Goal: Find specific page/section: Find specific page/section

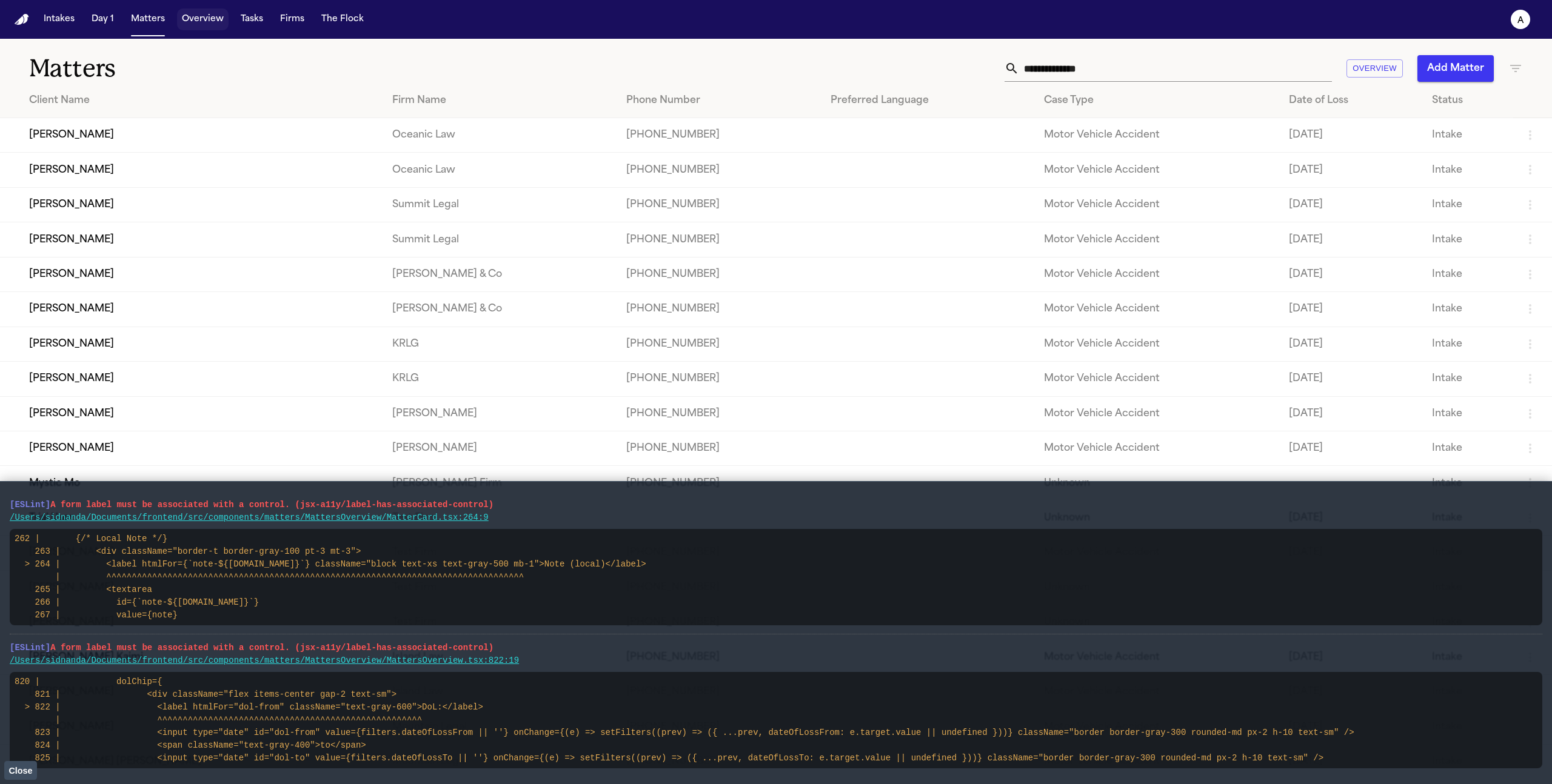
click at [193, 13] on button "Overview" at bounding box center [202, 19] width 52 height 22
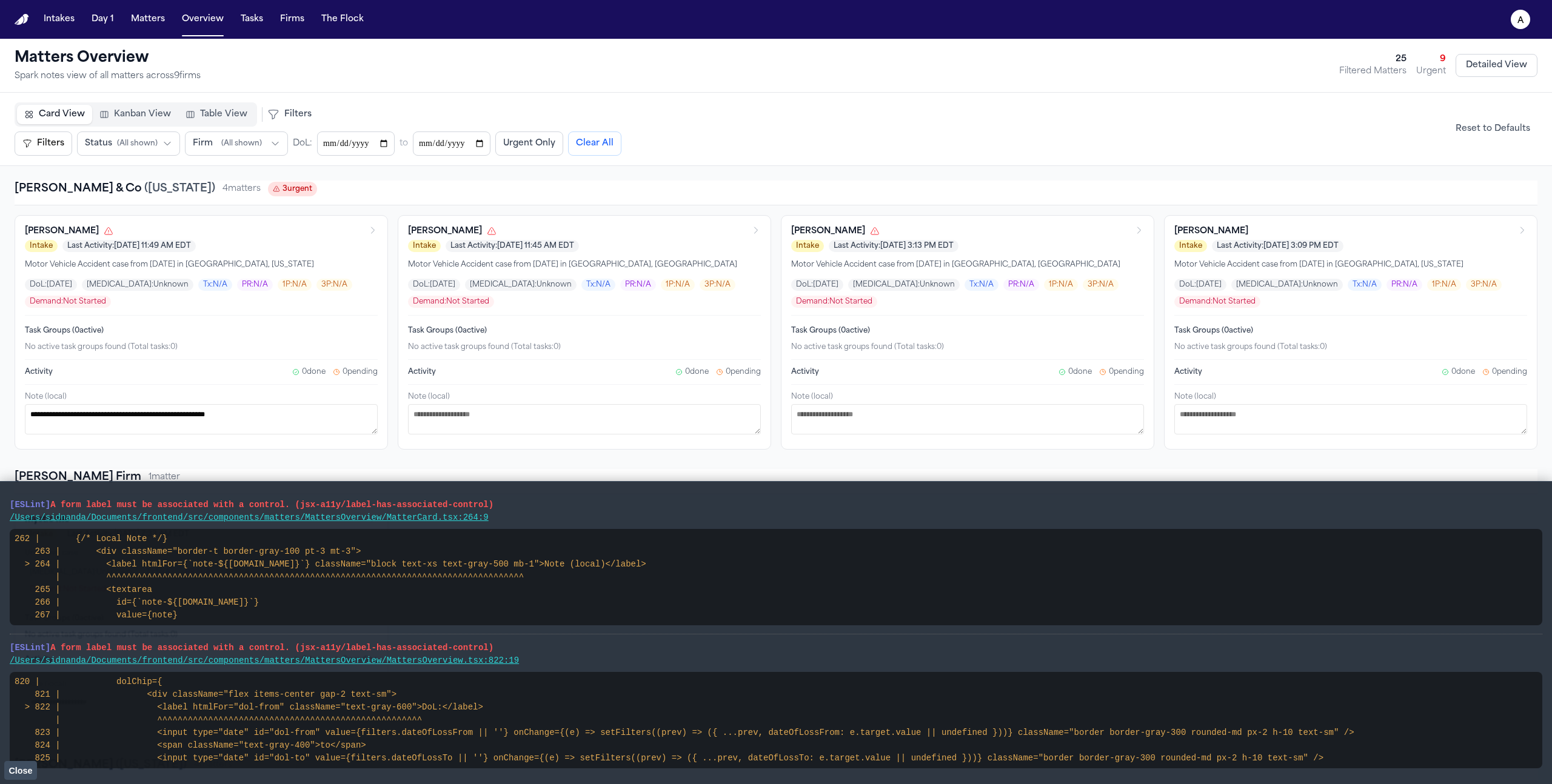
click at [22, 767] on span "Close" at bounding box center [20, 771] width 24 height 10
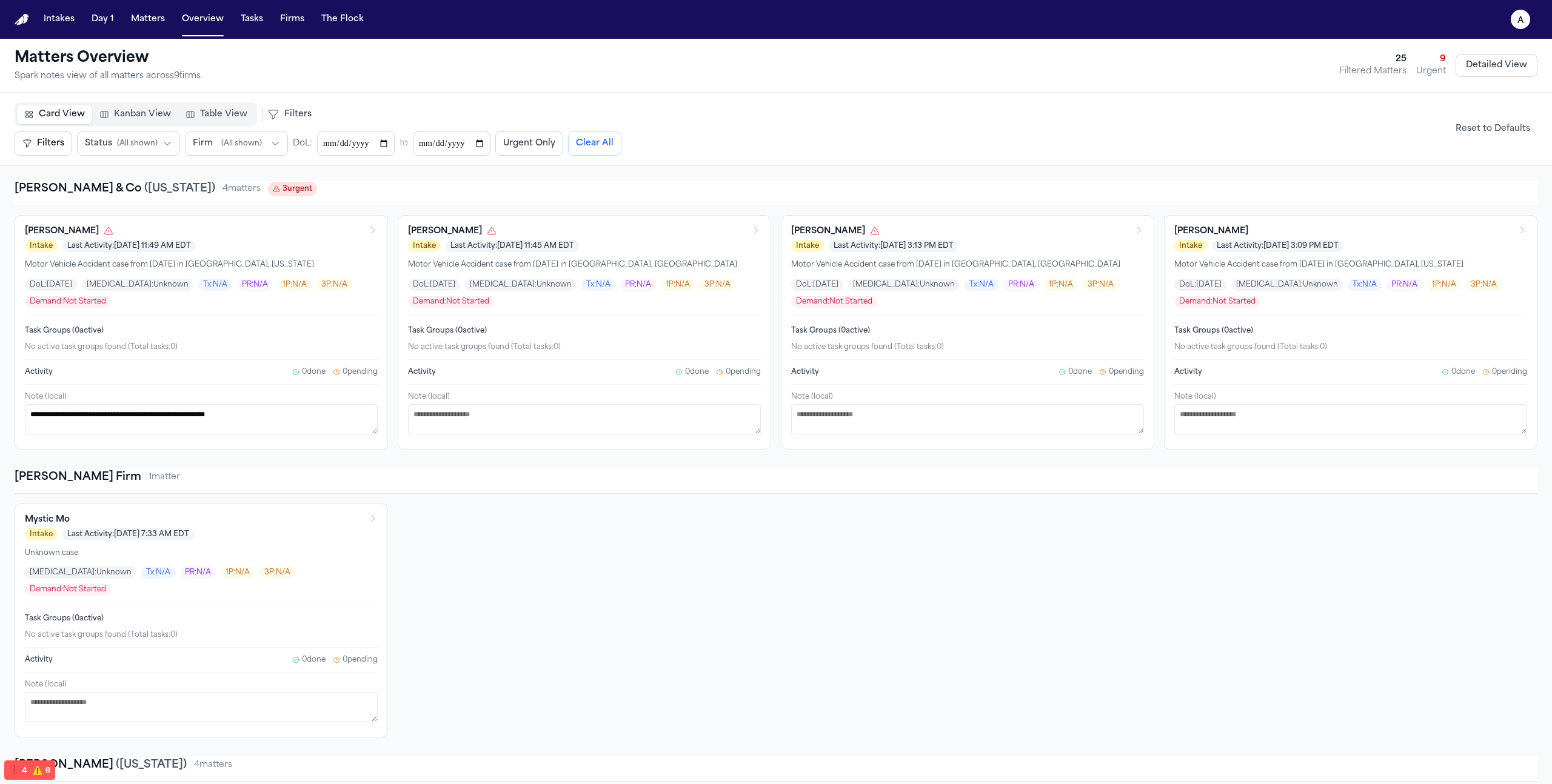
click at [219, 123] on button "Table View" at bounding box center [216, 114] width 76 height 20
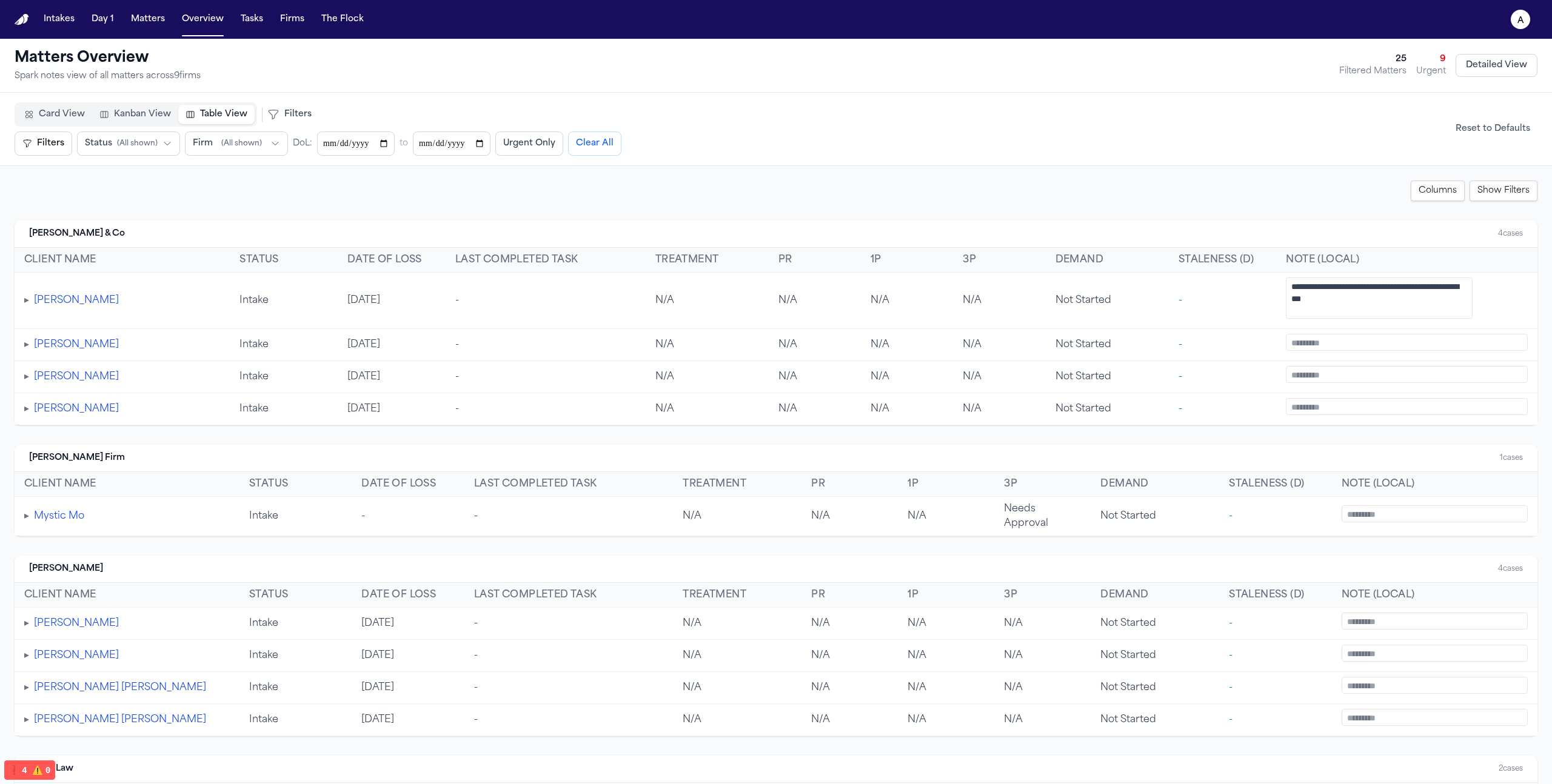
click at [268, 120] on icon at bounding box center [273, 114] width 12 height 12
click at [284, 120] on span "Filters" at bounding box center [298, 114] width 27 height 12
click at [73, 144] on div "Filters Status ( All shown ) Firm ( All shown ) DoL: to Urgent Only Clear All" at bounding box center [469, 144] width 909 height 24
click at [54, 141] on button "Filters" at bounding box center [43, 144] width 58 height 24
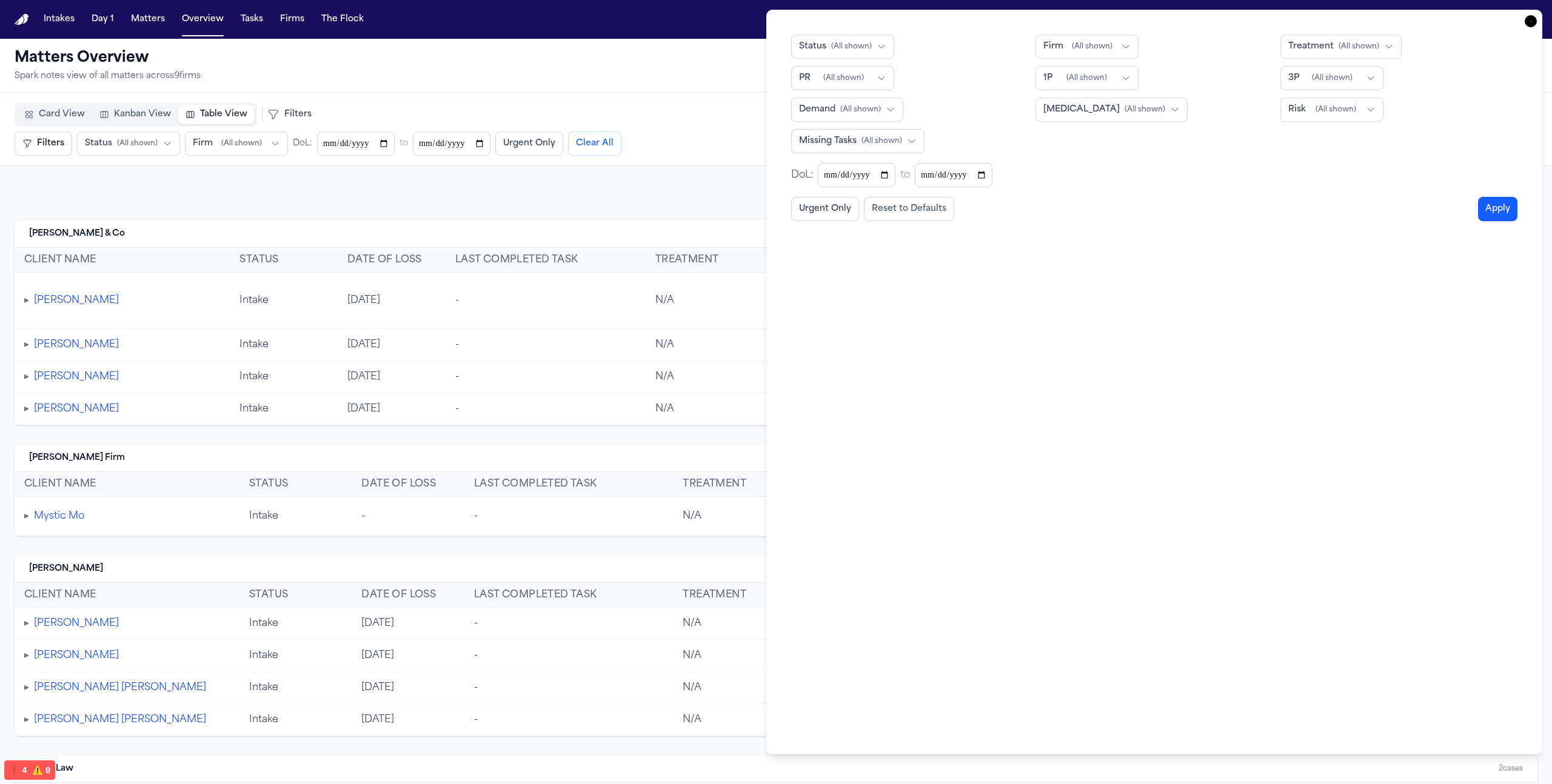
click at [1535, 22] on icon "button" at bounding box center [1530, 21] width 12 height 12
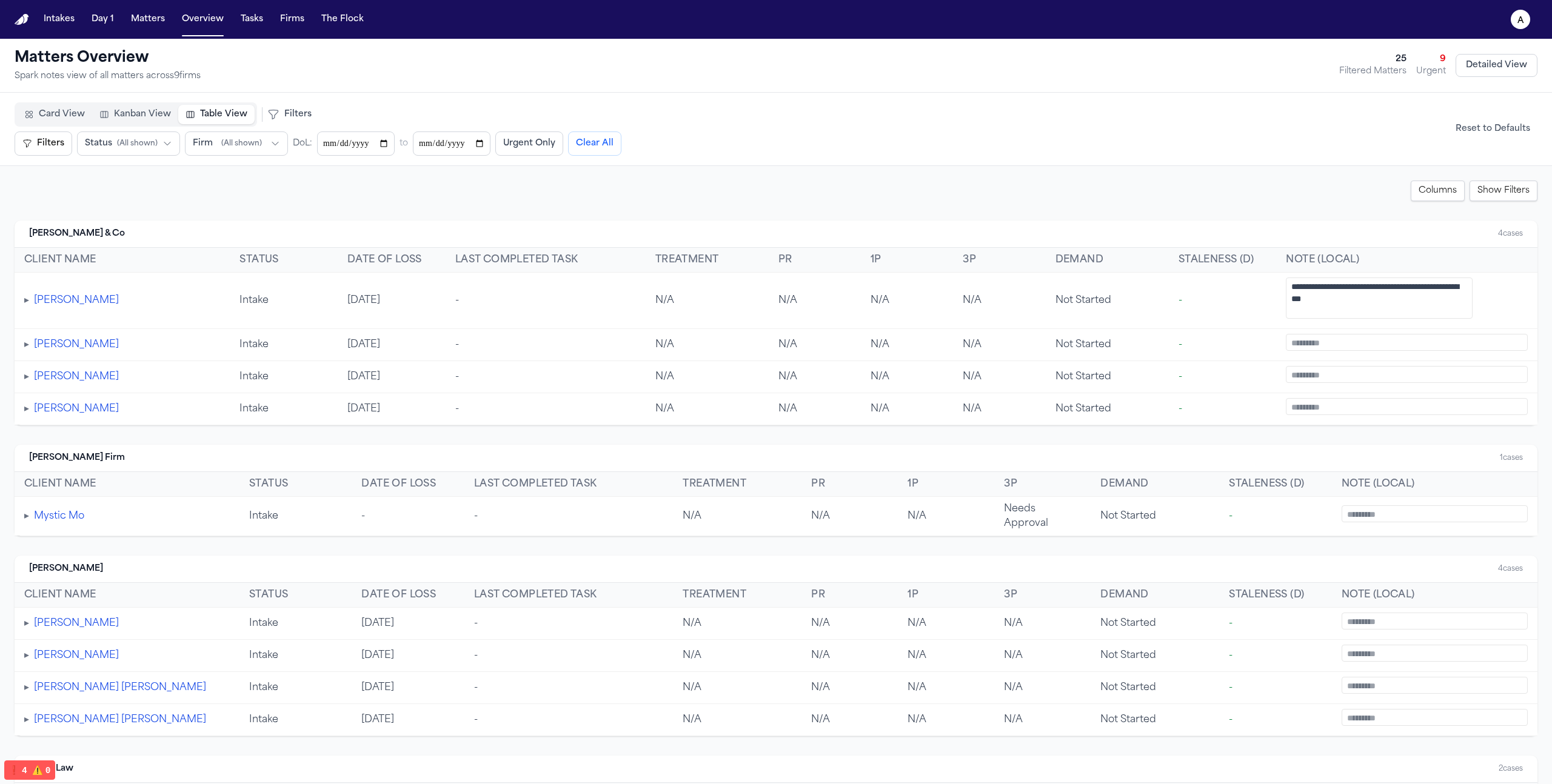
click at [22, 306] on td "▸ Alondra Esteban" at bounding box center [122, 301] width 215 height 57
click at [29, 304] on button "▸" at bounding box center [27, 300] width 5 height 15
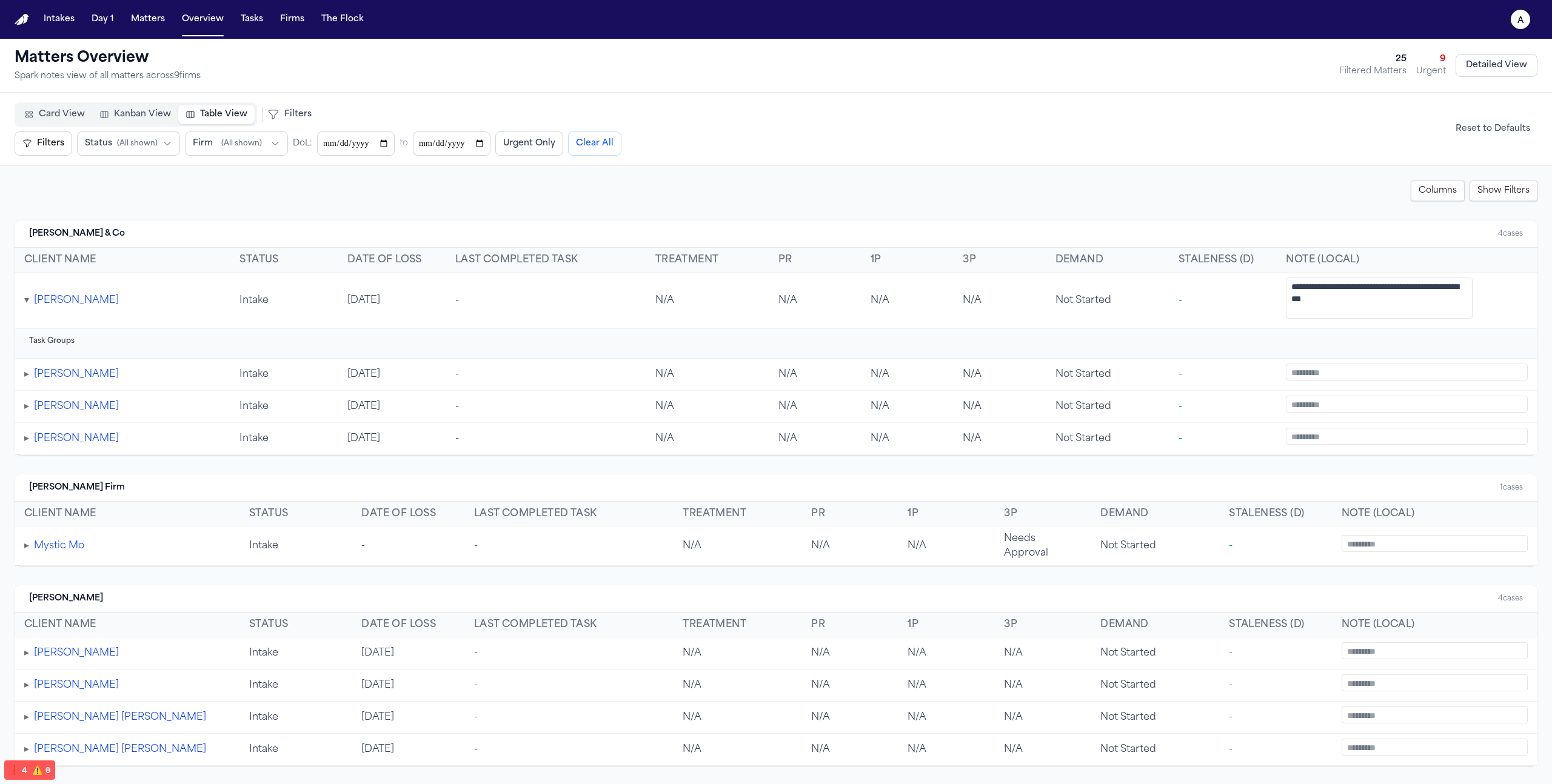
click at [24, 369] on button "▸" at bounding box center [27, 375] width 5 height 15
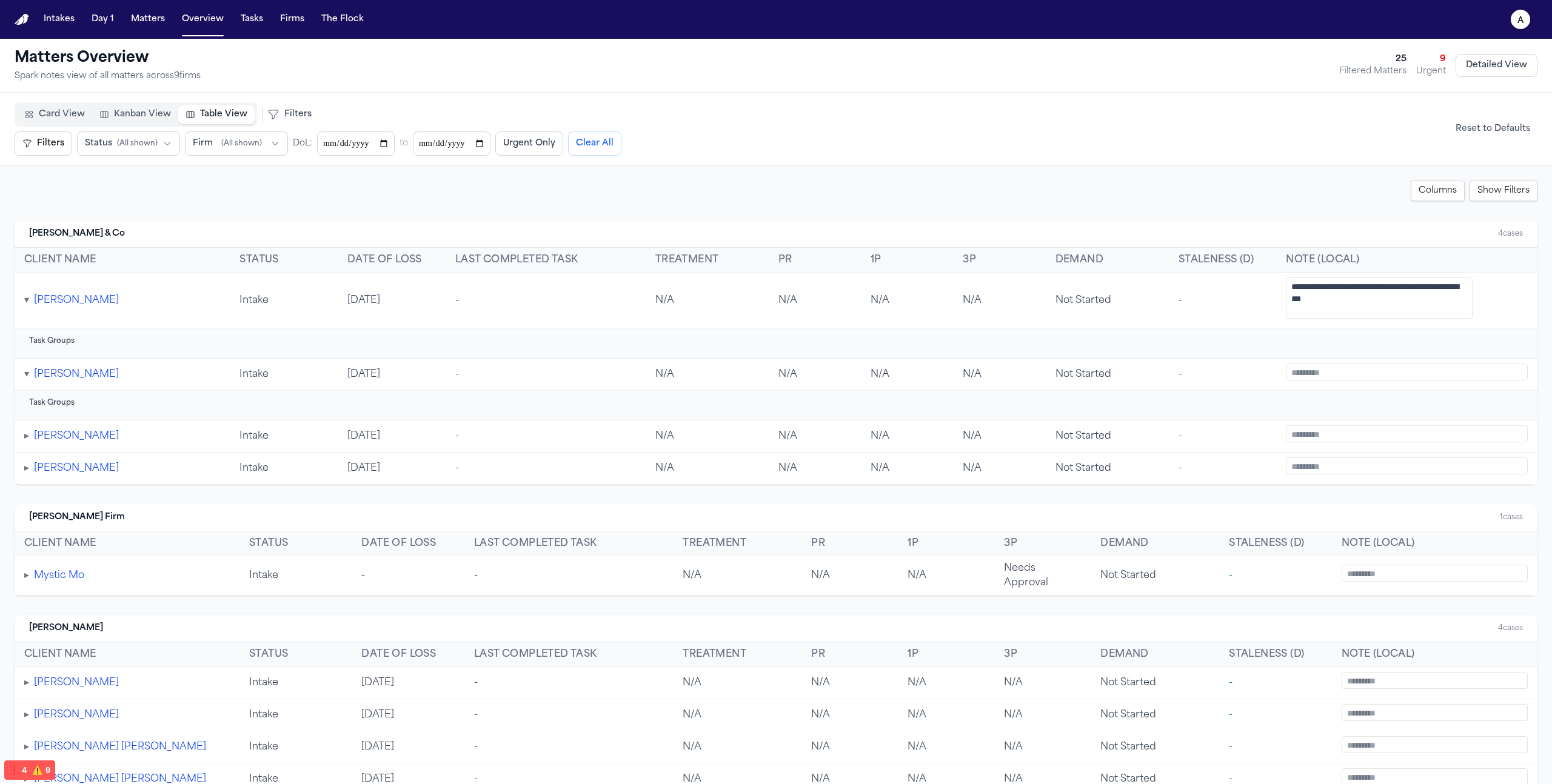
click at [25, 432] on button "▸" at bounding box center [27, 436] width 5 height 15
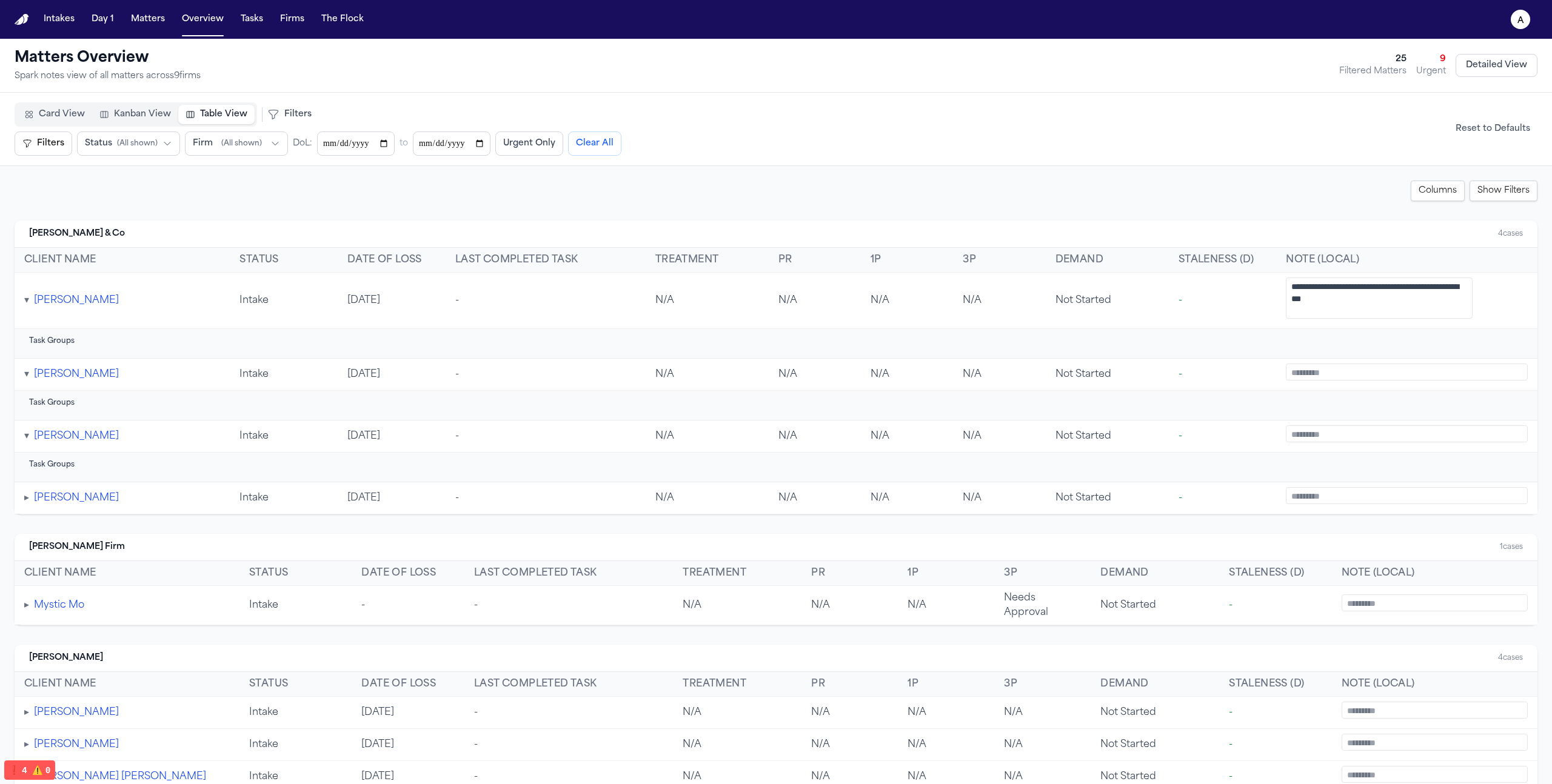
click at [22, 490] on td "▸ Maricela Gutierrez" at bounding box center [122, 499] width 215 height 32
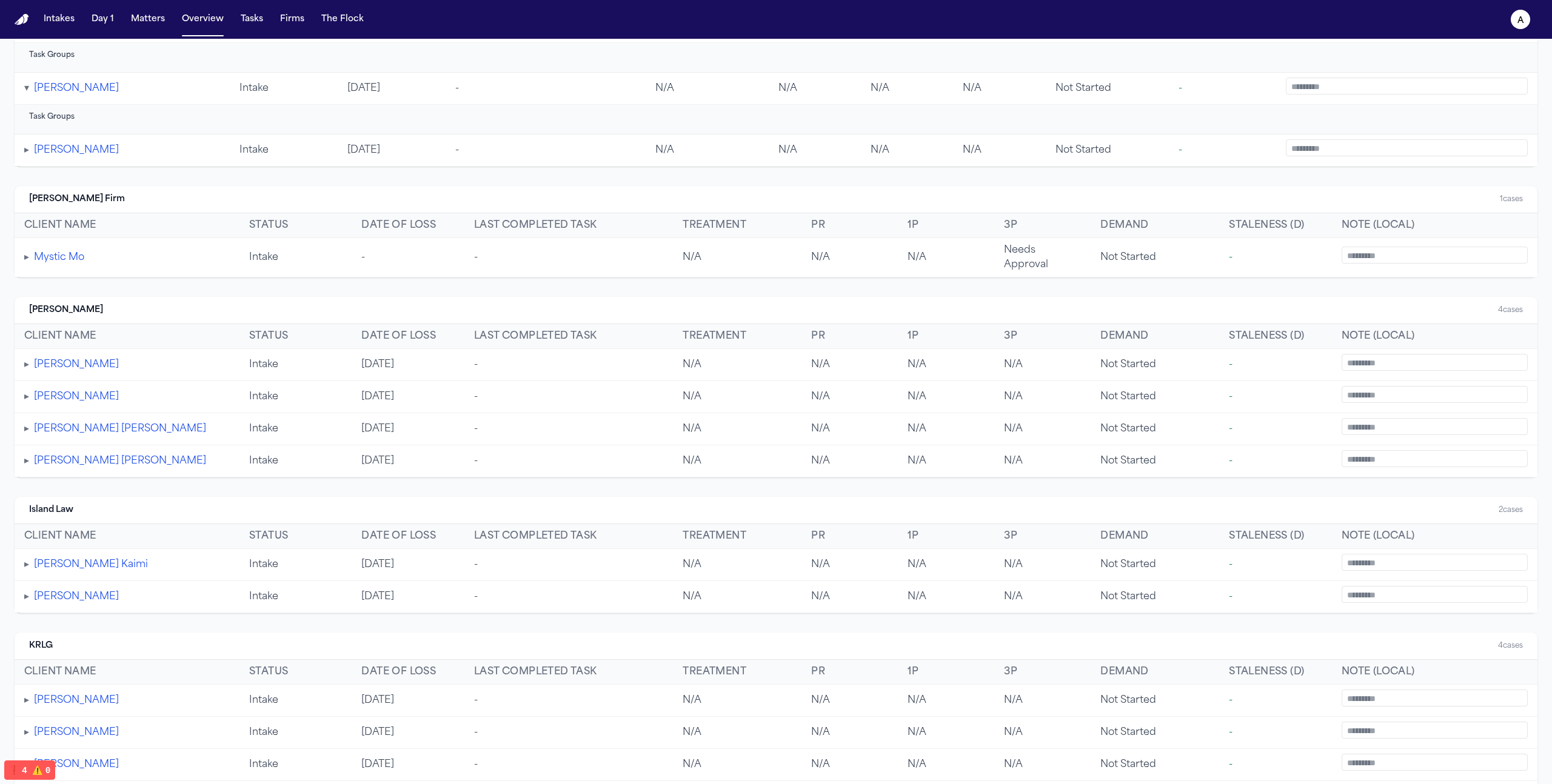
scroll to position [451, 0]
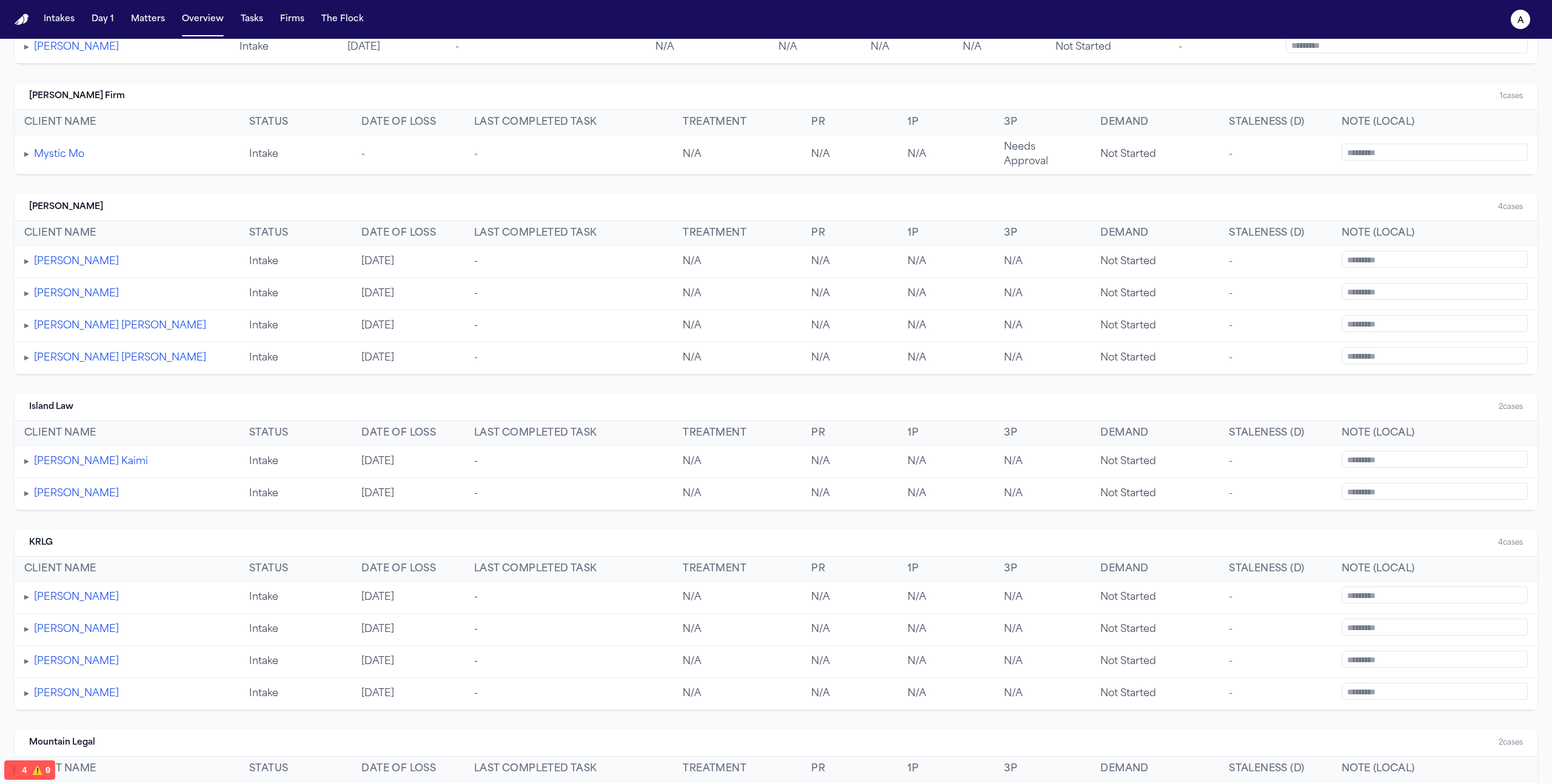
click at [22, 143] on td "▸ Mystic Mo" at bounding box center [127, 155] width 225 height 39
click at [24, 148] on button "▸" at bounding box center [27, 155] width 5 height 15
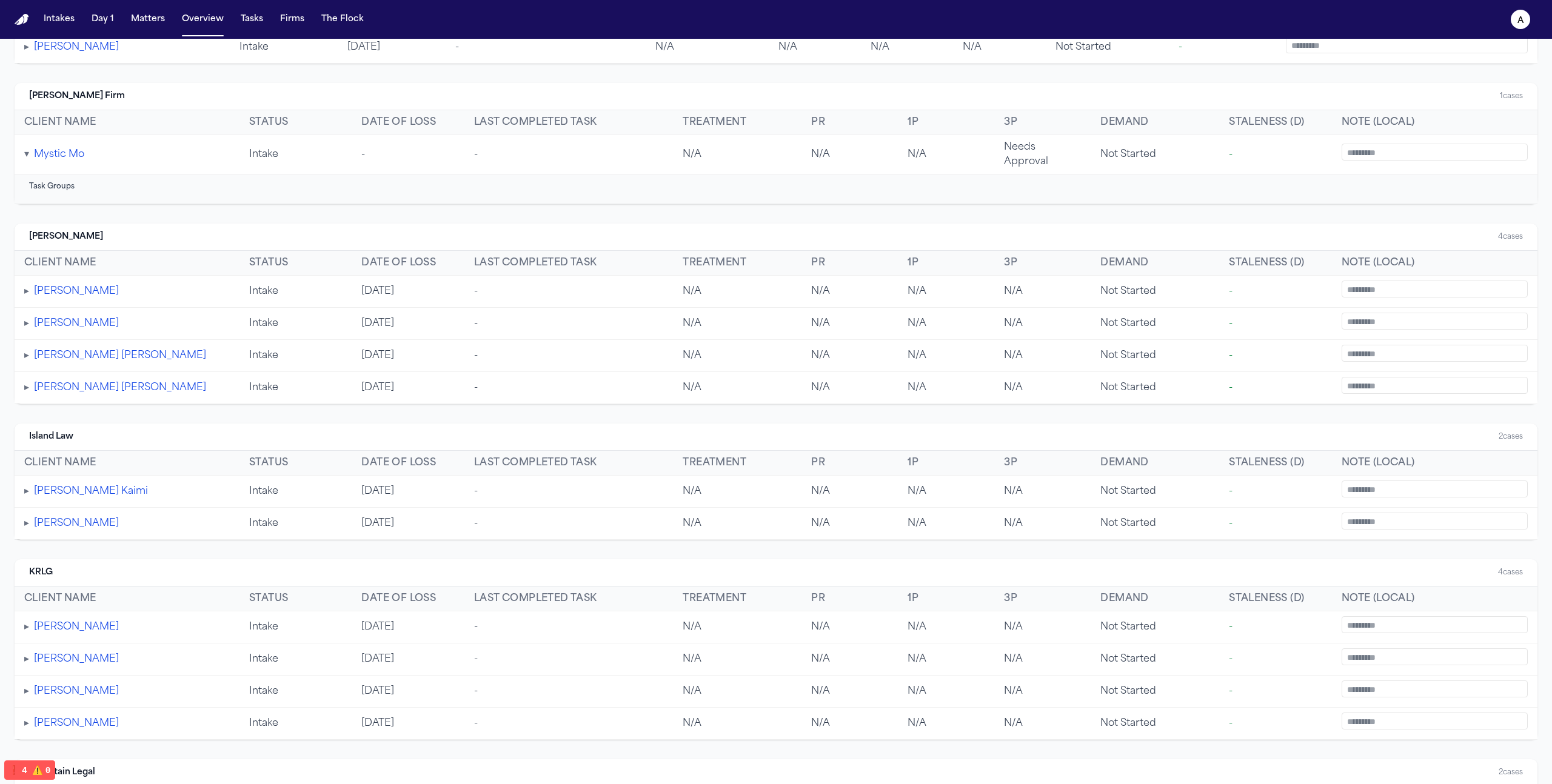
click at [1425, 144] on textarea at bounding box center [1434, 152] width 186 height 17
type textarea "**********"
click at [1288, 182] on div "Task Groups" at bounding box center [776, 189] width 1494 height 15
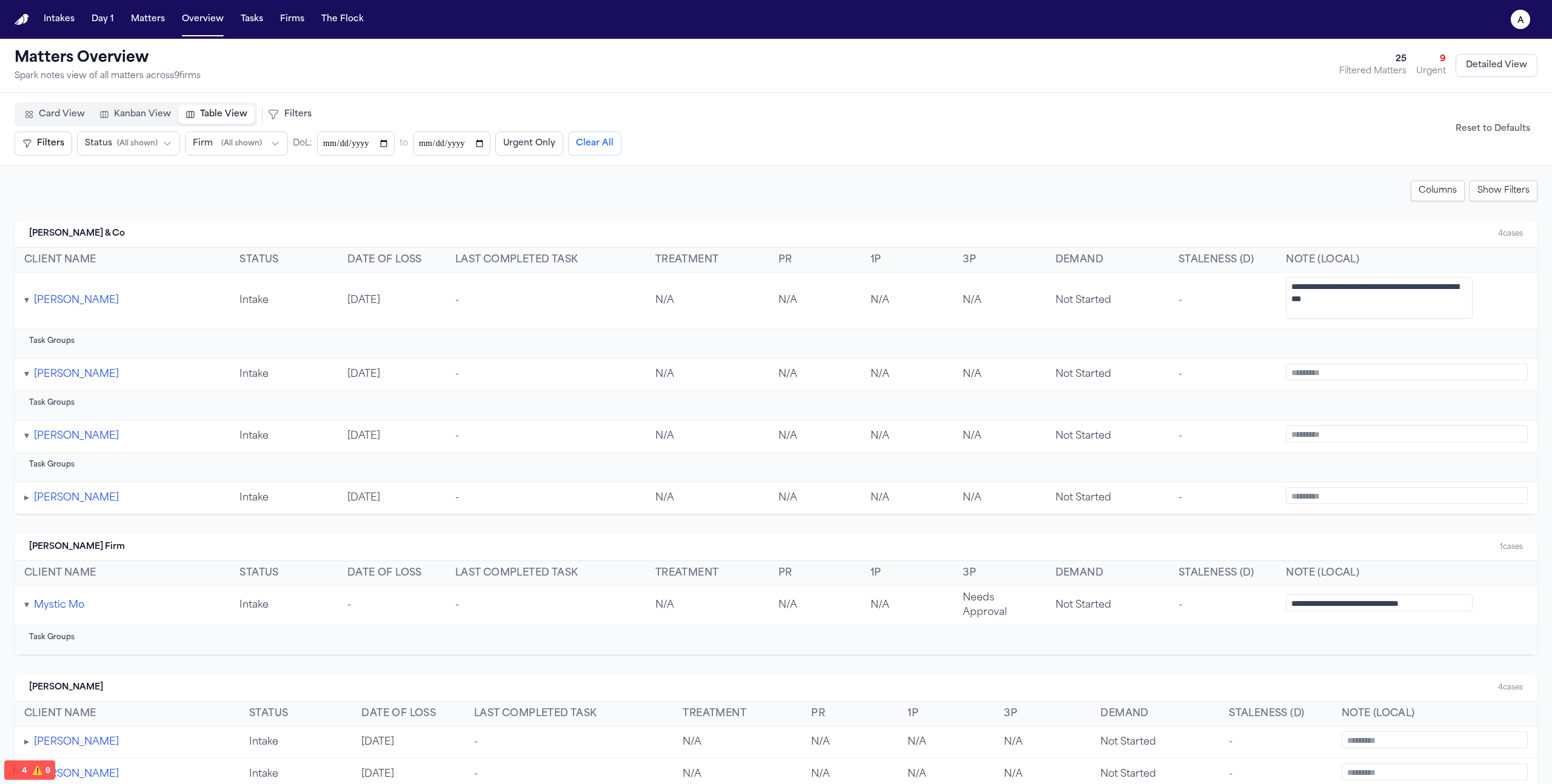
click at [134, 119] on span "Kanban View" at bounding box center [142, 114] width 57 height 12
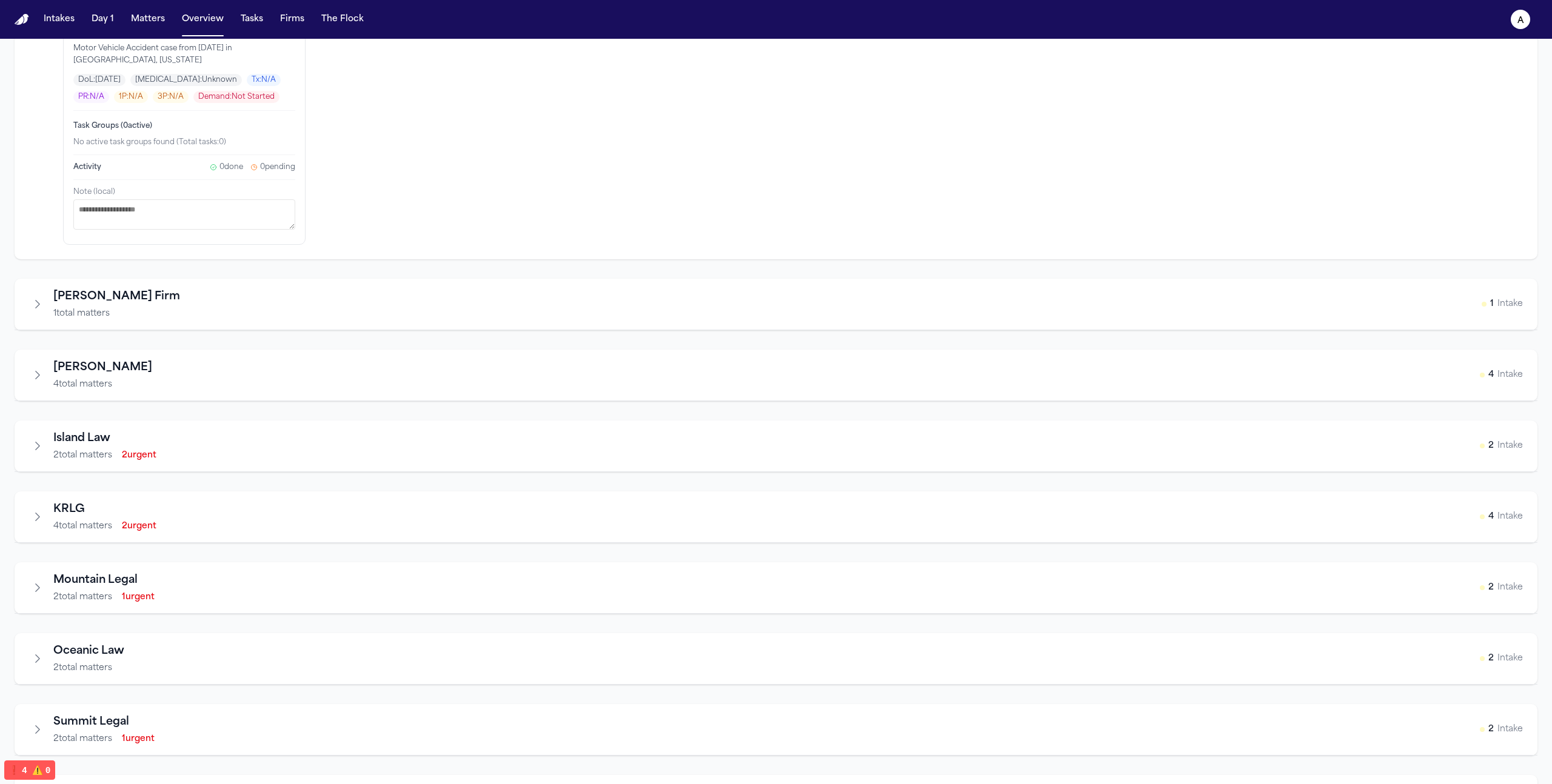
scroll to position [1116, 0]
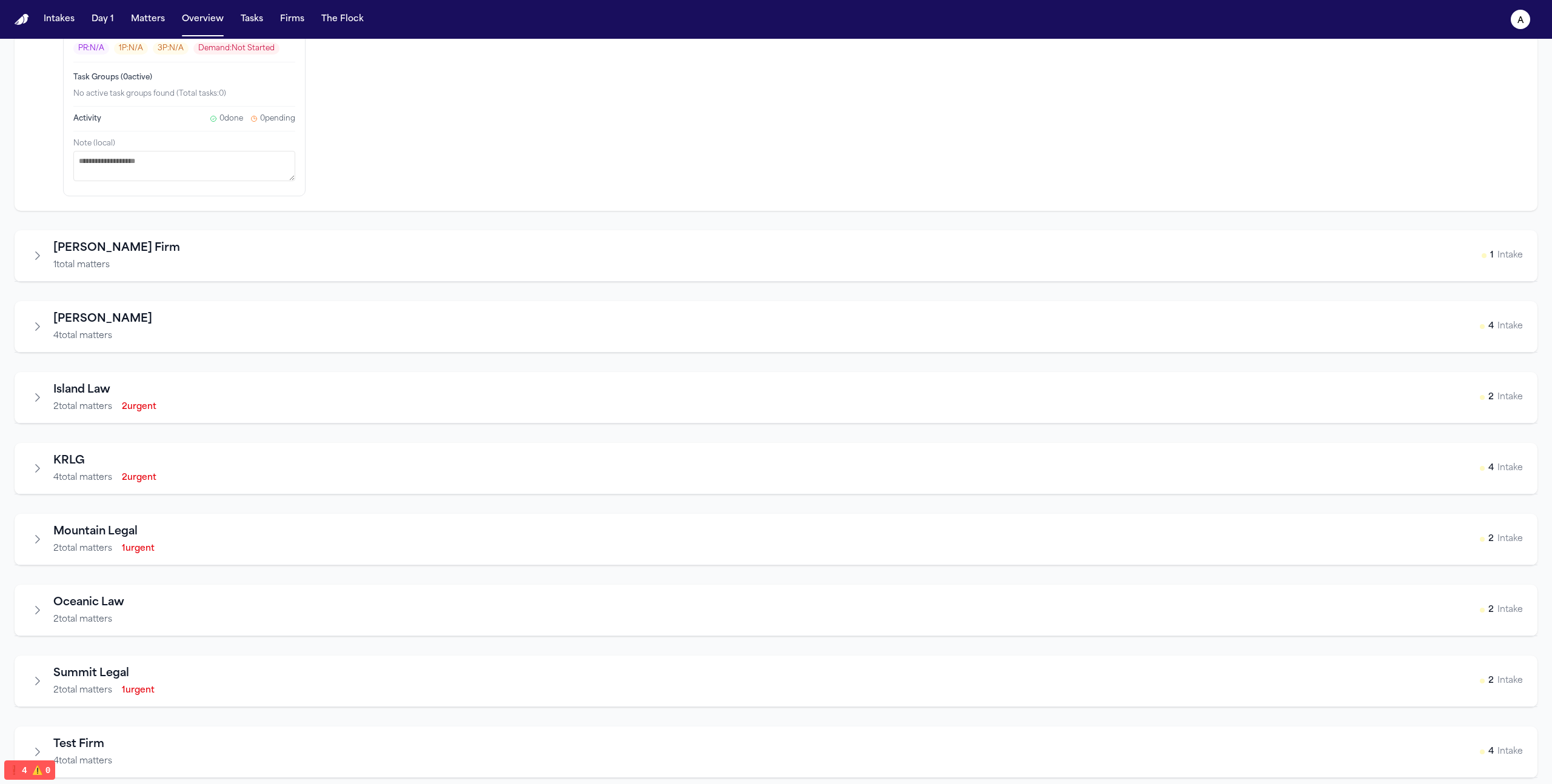
click at [104, 259] on span "1 total matters" at bounding box center [81, 265] width 57 height 12
click at [36, 250] on icon "Expand firm" at bounding box center [38, 256] width 12 height 12
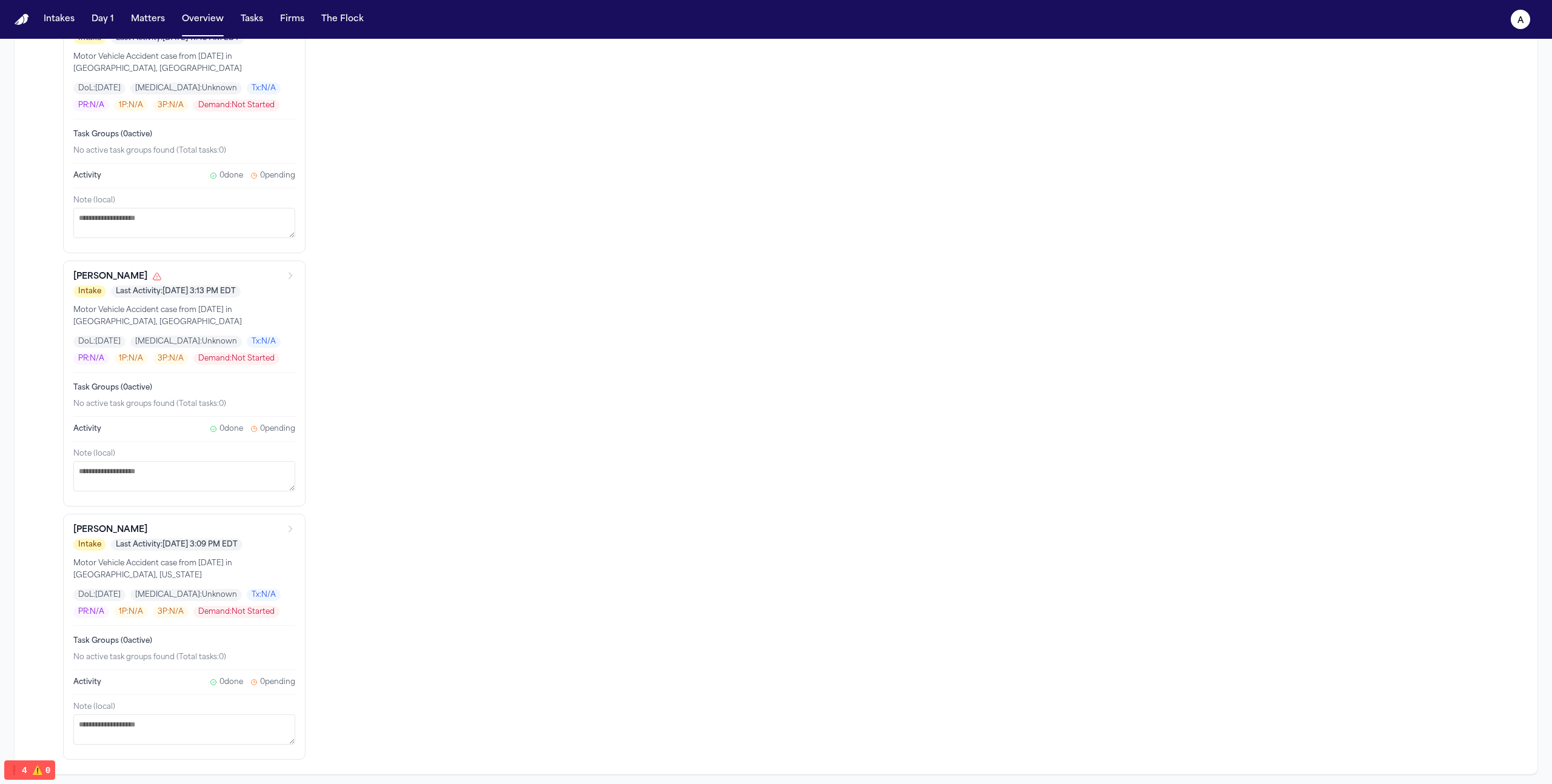
scroll to position [0, 0]
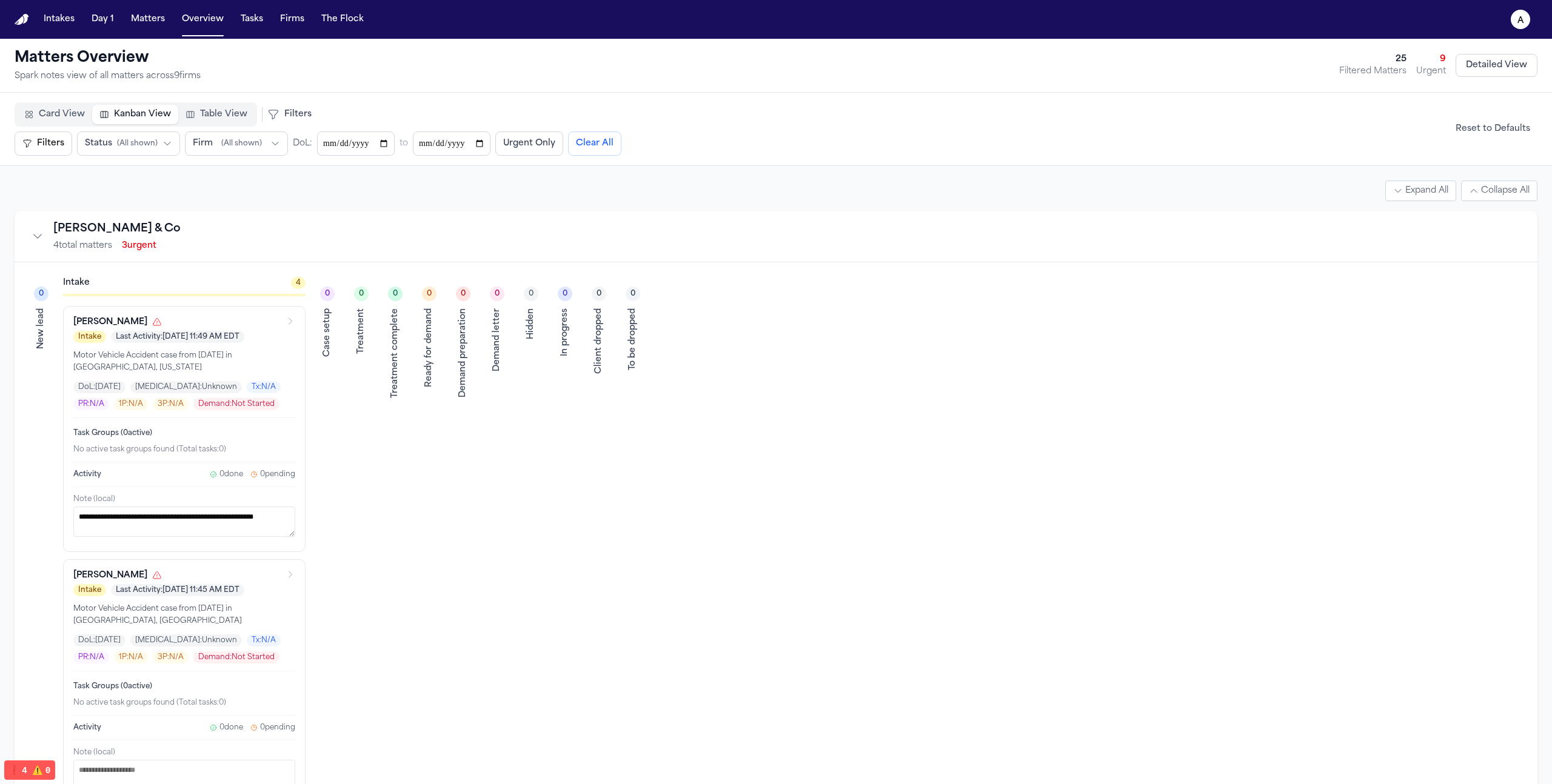
click at [225, 111] on span "Table View" at bounding box center [224, 114] width 47 height 12
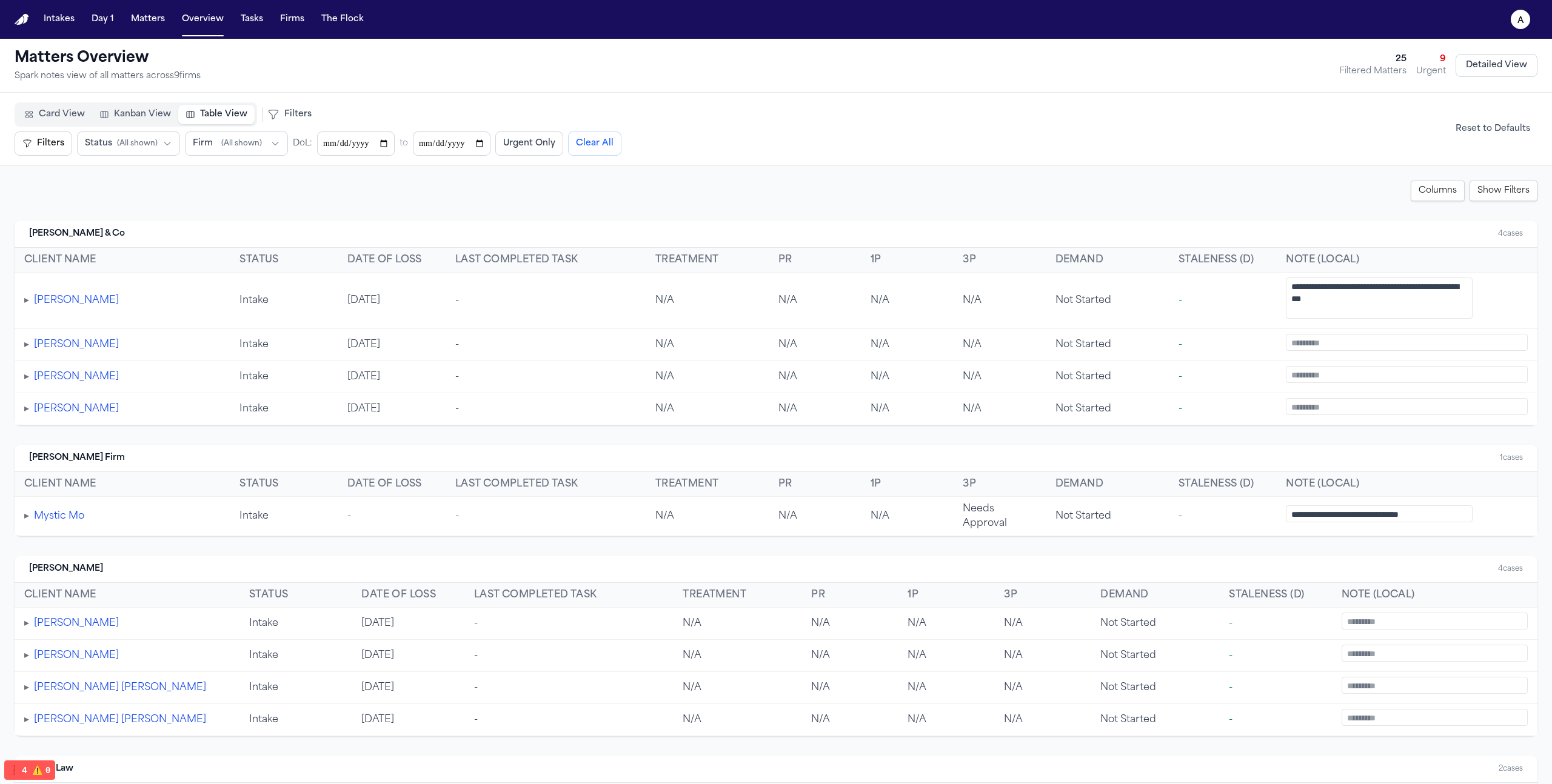
click at [132, 109] on span "Kanban View" at bounding box center [142, 114] width 57 height 12
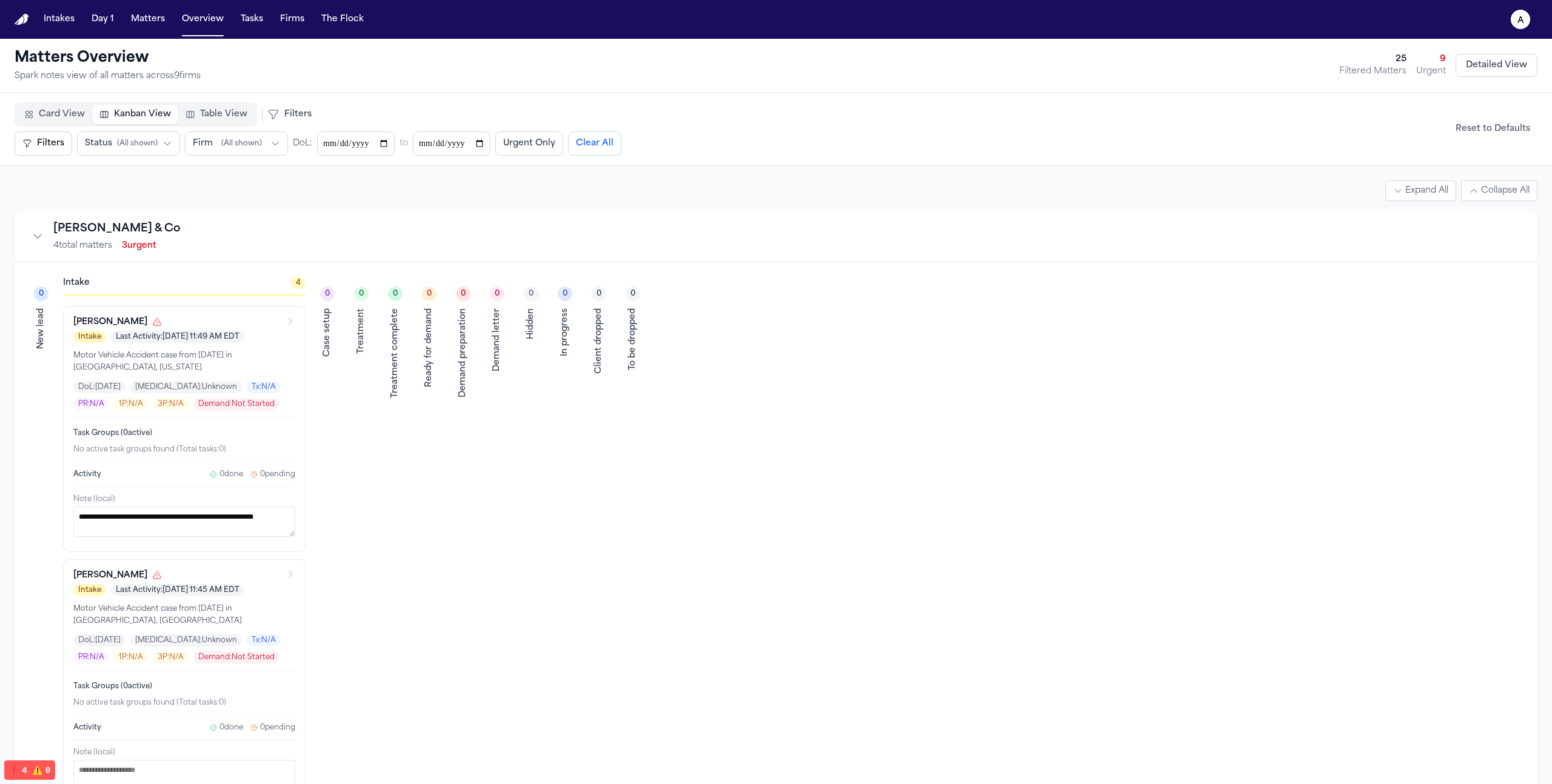
click at [207, 125] on div "Card View Kanban View Table View" at bounding box center [135, 114] width 242 height 24
click at [208, 120] on span "Table View" at bounding box center [224, 114] width 47 height 12
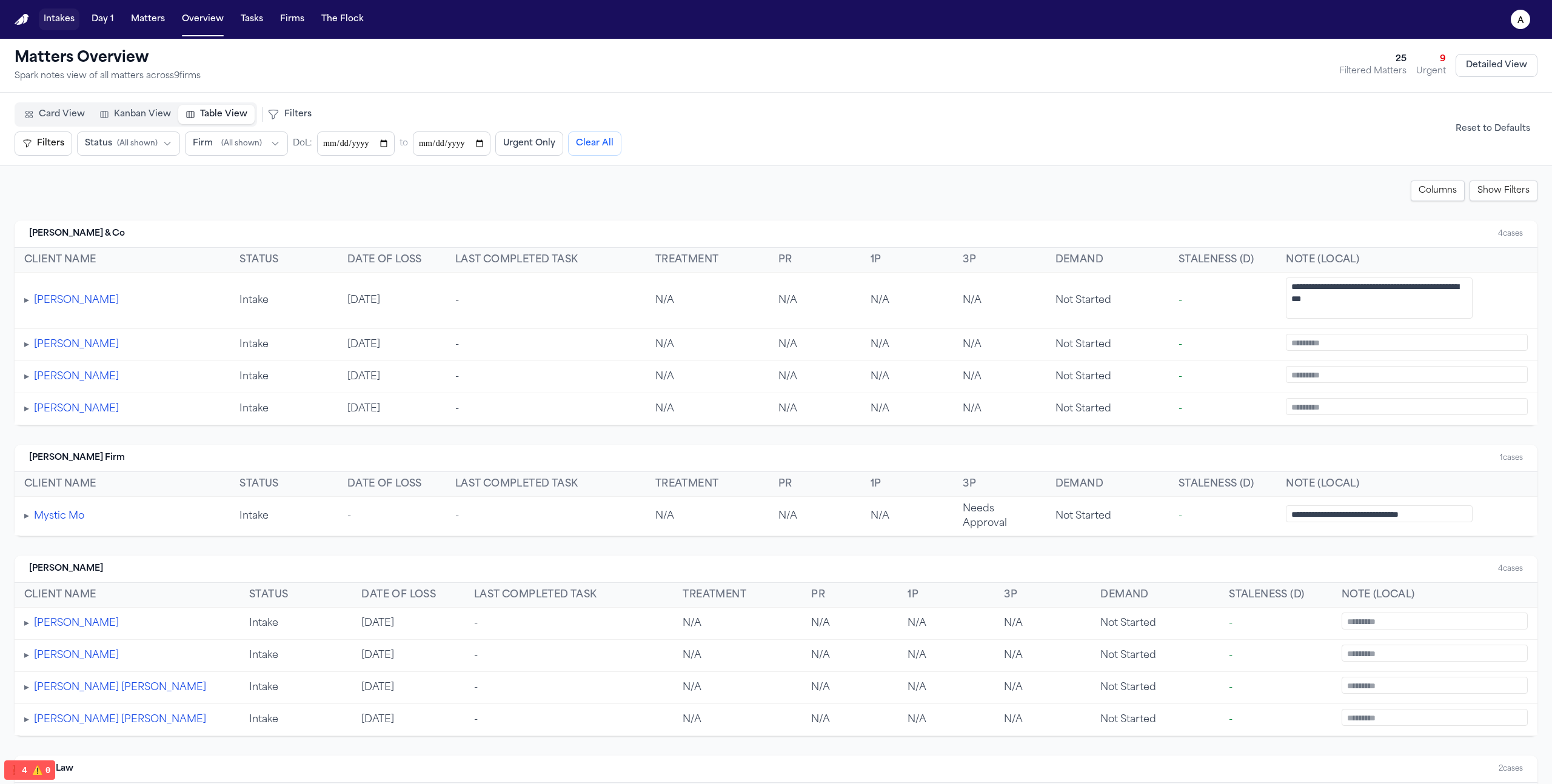
click at [63, 11] on button "Intakes" at bounding box center [59, 19] width 41 height 22
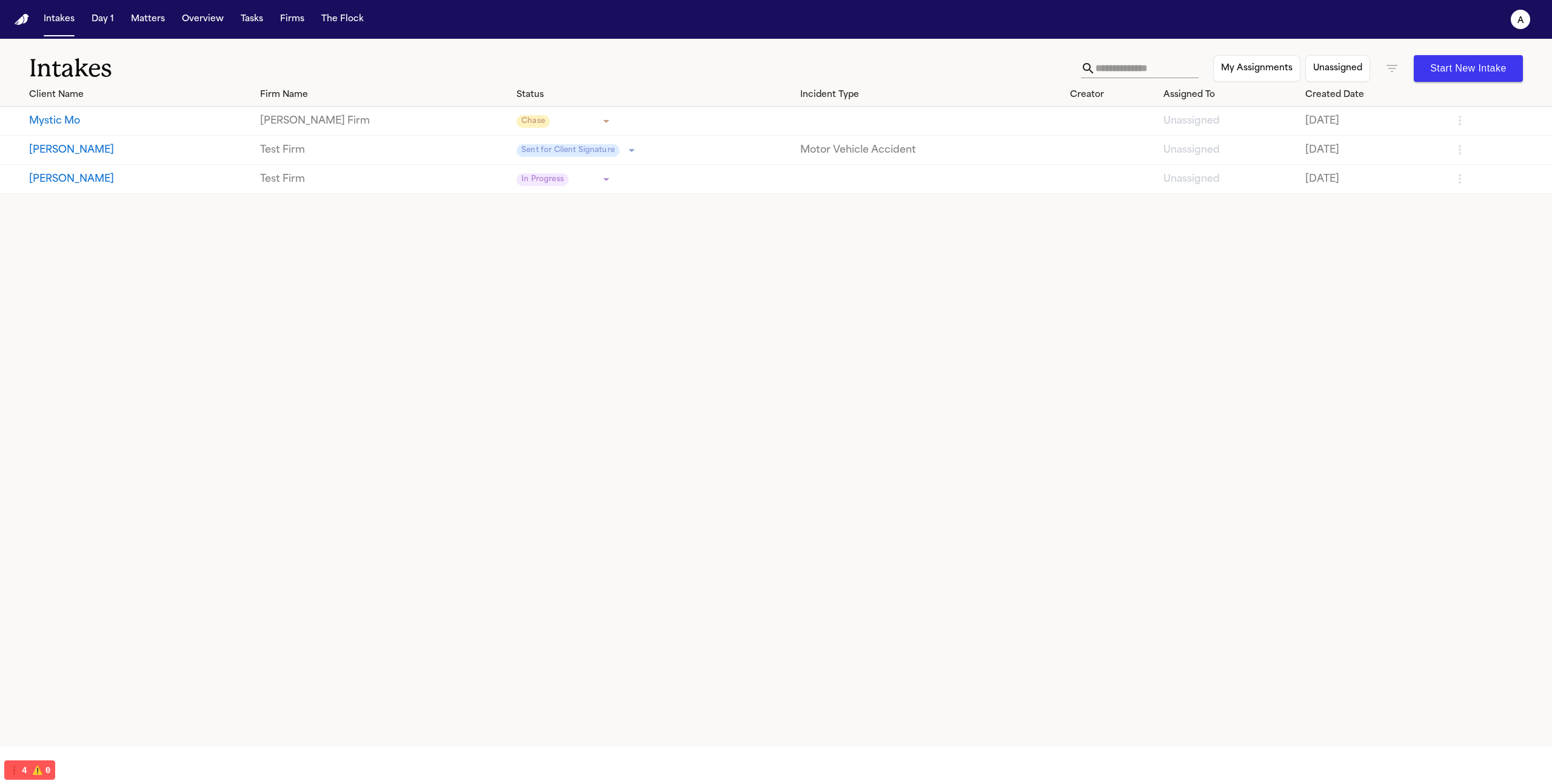
click at [410, 117] on body "**********" at bounding box center [776, 392] width 1552 height 784
click at [146, 24] on div at bounding box center [776, 392] width 1552 height 784
click at [146, 24] on button "Matters" at bounding box center [148, 19] width 44 height 22
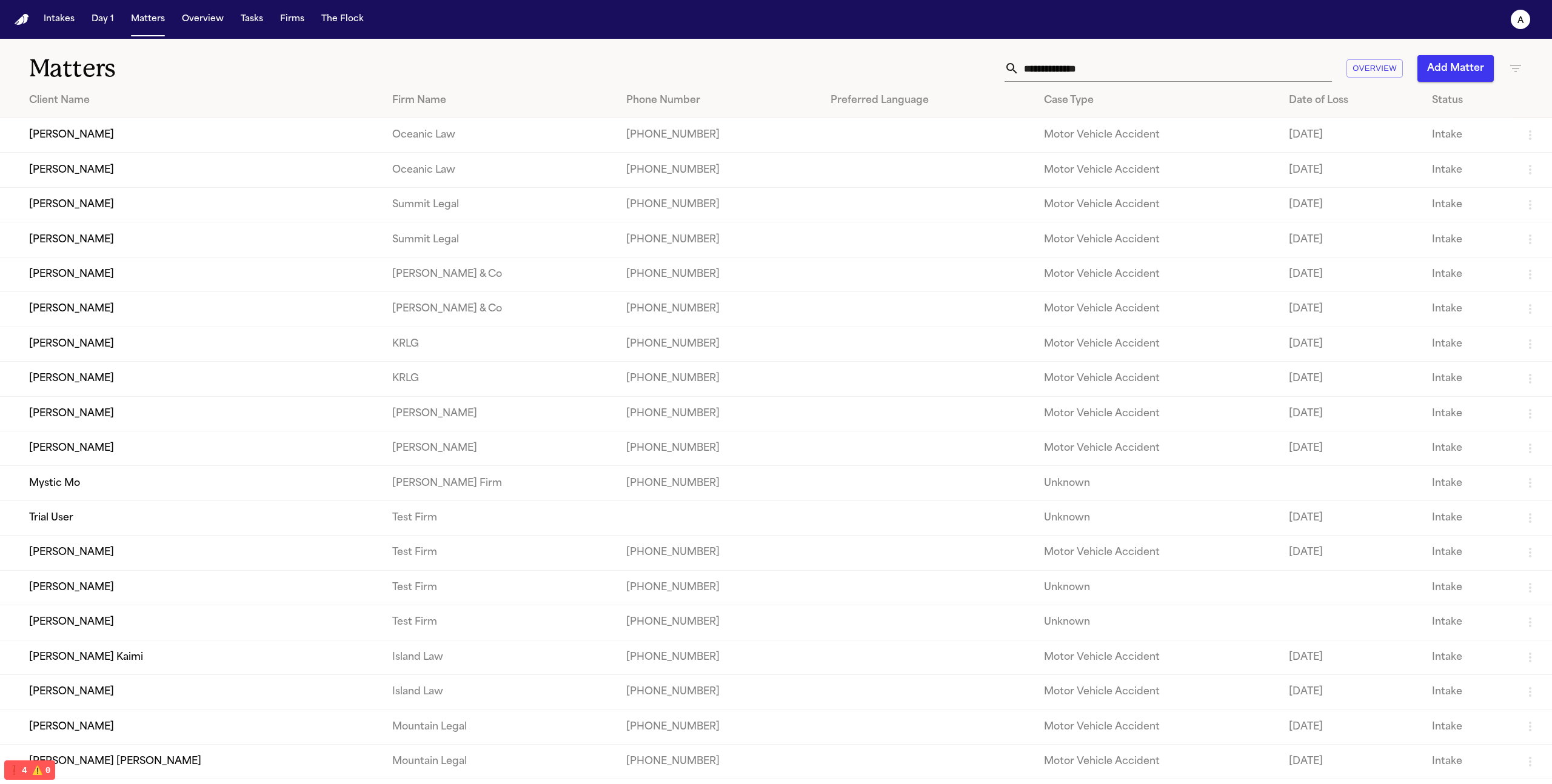
click at [303, 137] on td "[PERSON_NAME]" at bounding box center [191, 135] width 382 height 34
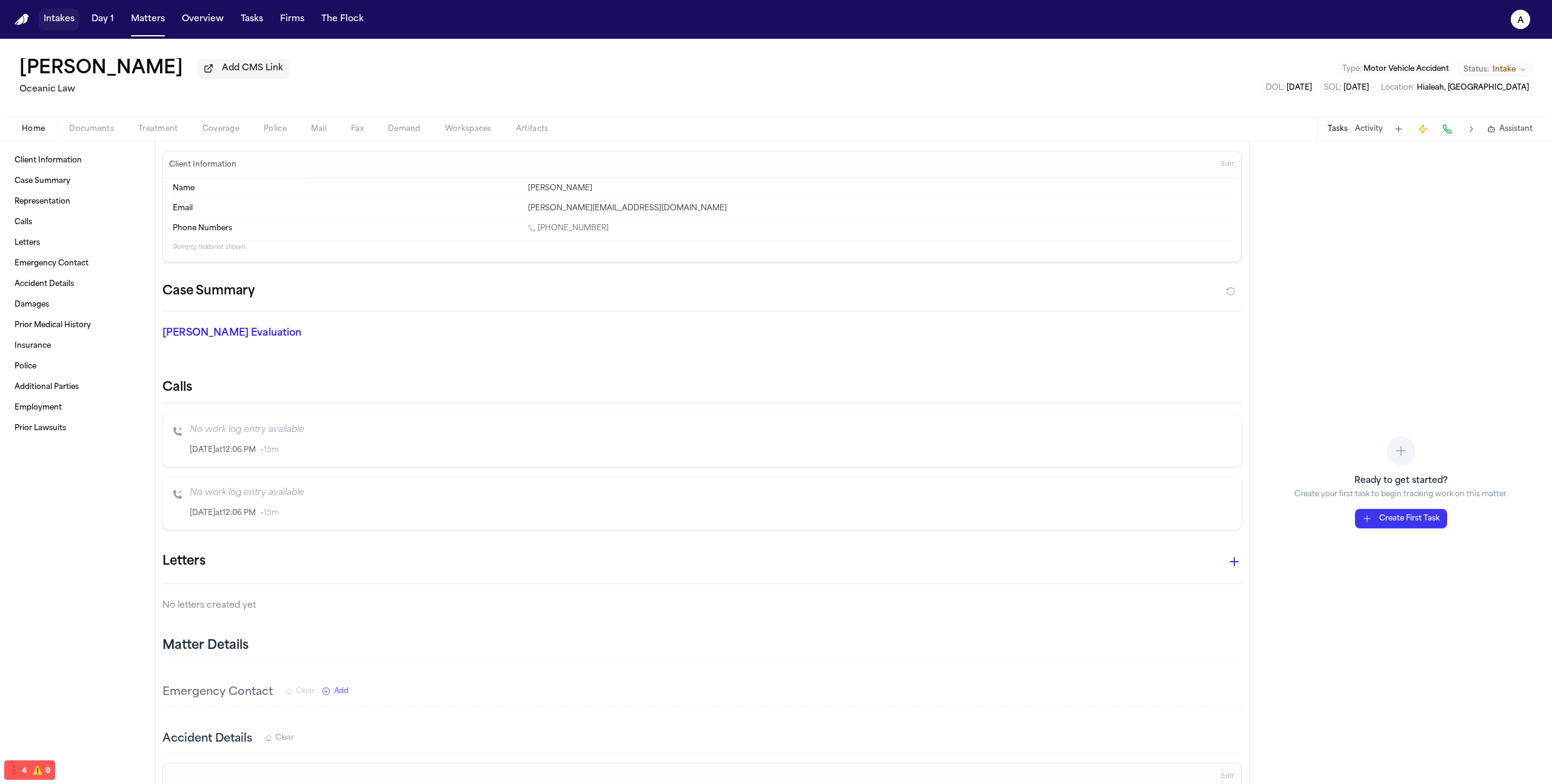
click at [68, 15] on button "Intakes" at bounding box center [59, 19] width 41 height 22
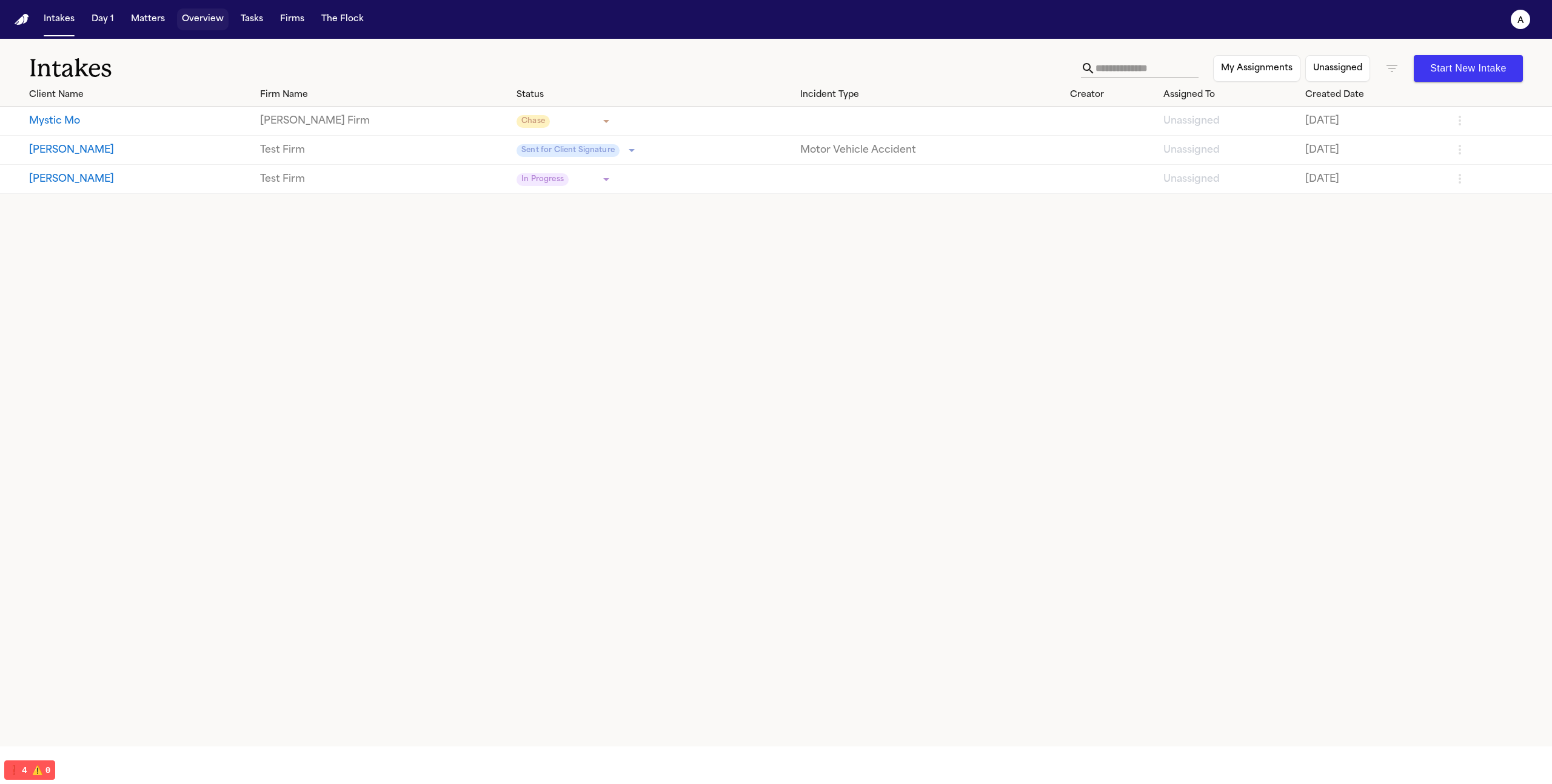
click at [210, 20] on button "Overview" at bounding box center [202, 19] width 52 height 22
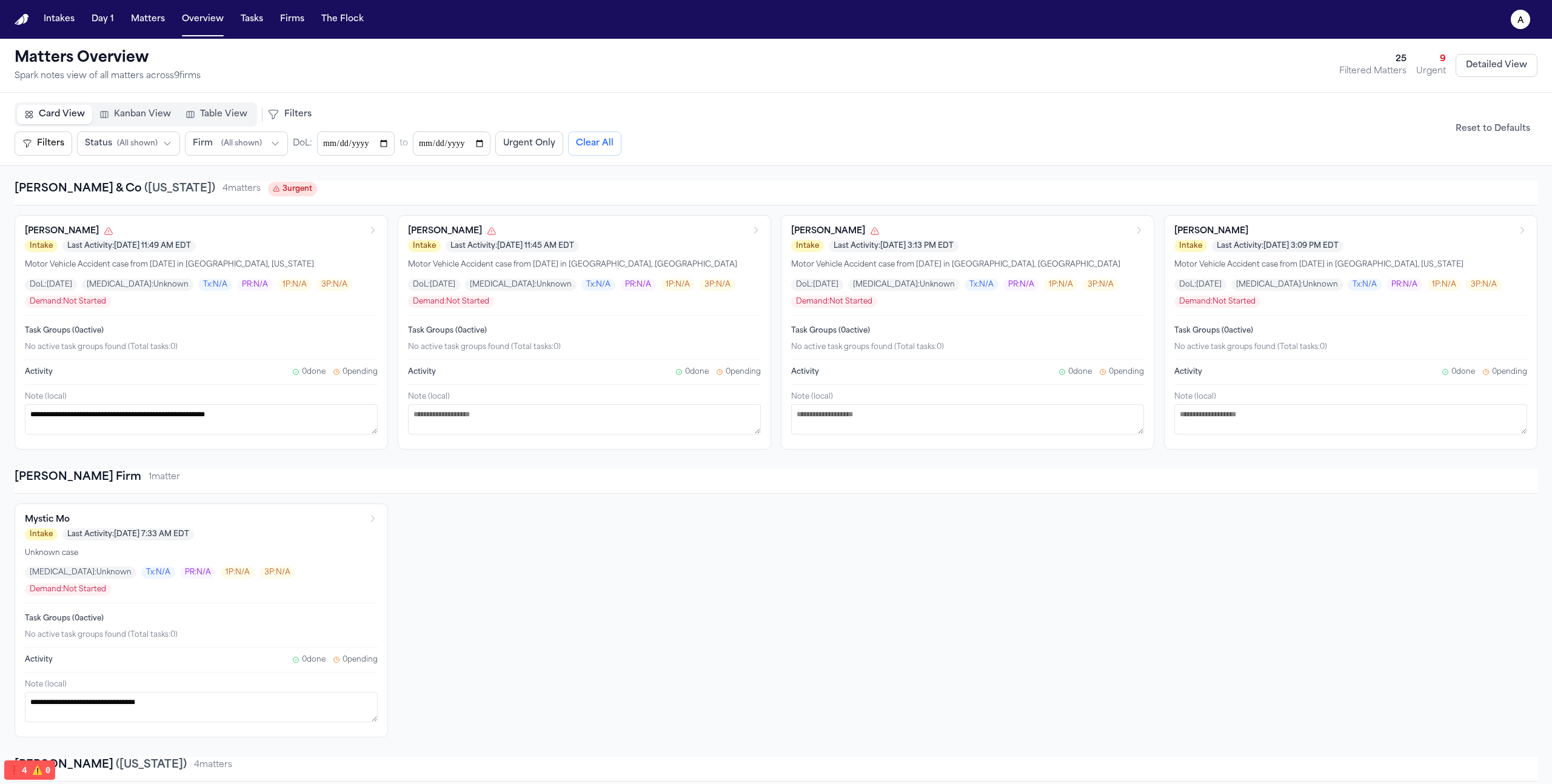
click at [209, 110] on span "Table View" at bounding box center [224, 114] width 47 height 12
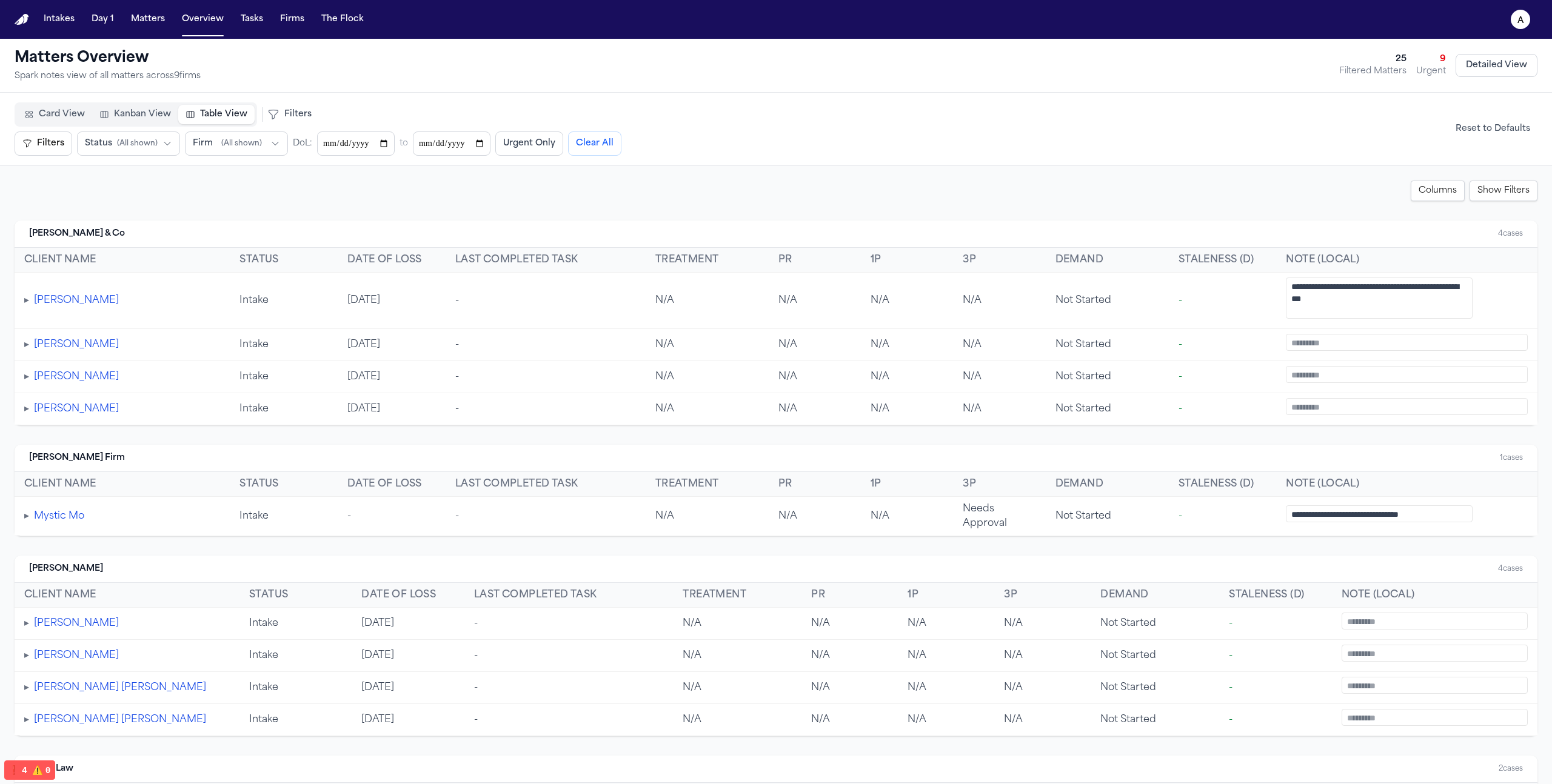
click at [42, 148] on button "Filters" at bounding box center [43, 144] width 58 height 24
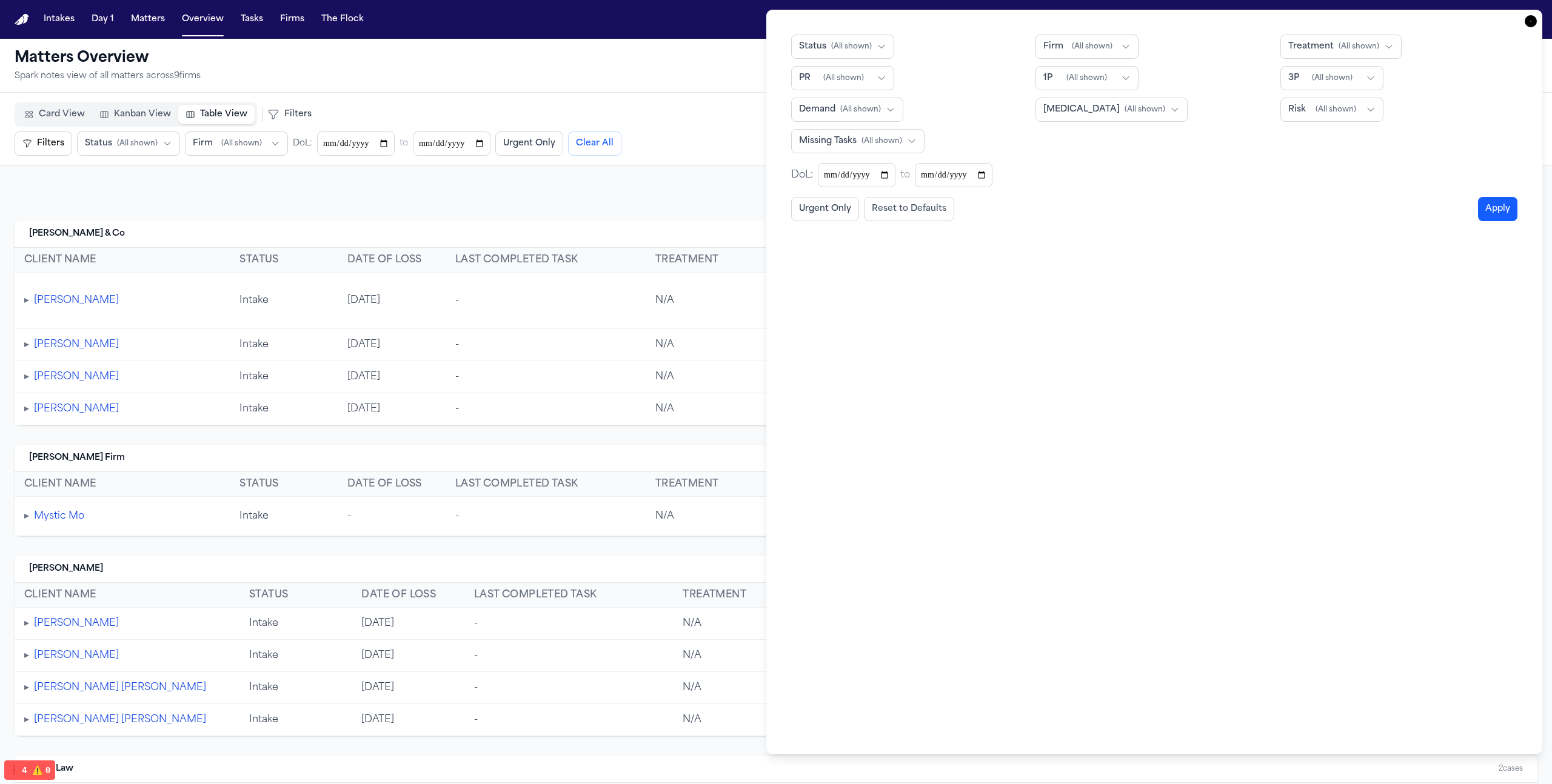
click at [866, 83] on button "PR ( All shown )" at bounding box center [843, 78] width 103 height 24
click at [939, 136] on div "Missing Tasks ( All shown )" at bounding box center [910, 141] width 237 height 24
click at [886, 110] on icon "button" at bounding box center [890, 109] width 10 height 10
click at [861, 52] on button "Status ( All shown )" at bounding box center [843, 46] width 103 height 24
click at [1088, 49] on span "( All shown )" at bounding box center [1092, 46] width 41 height 10
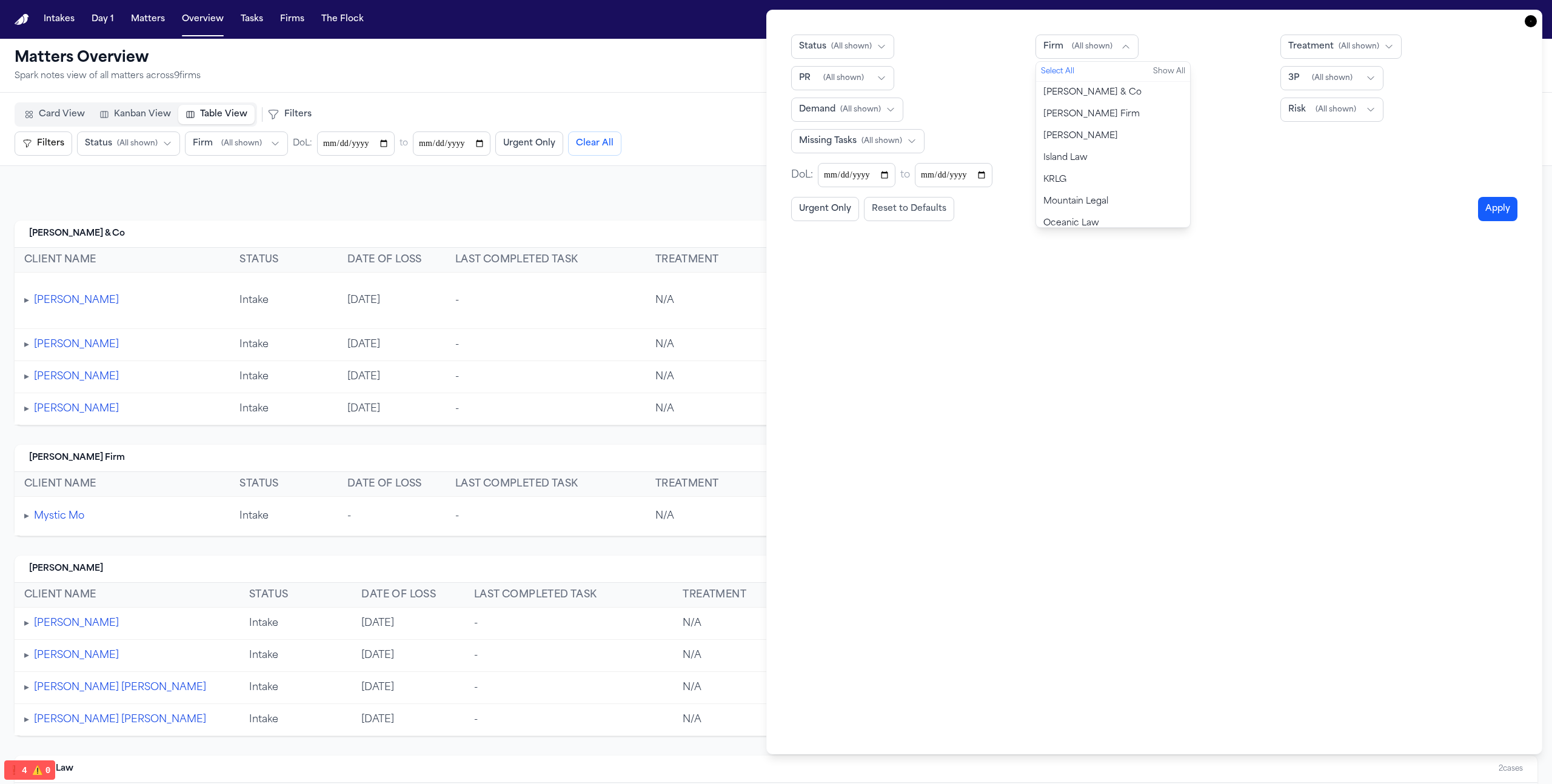
click at [1082, 120] on span "[PERSON_NAME] Firm" at bounding box center [1091, 114] width 97 height 12
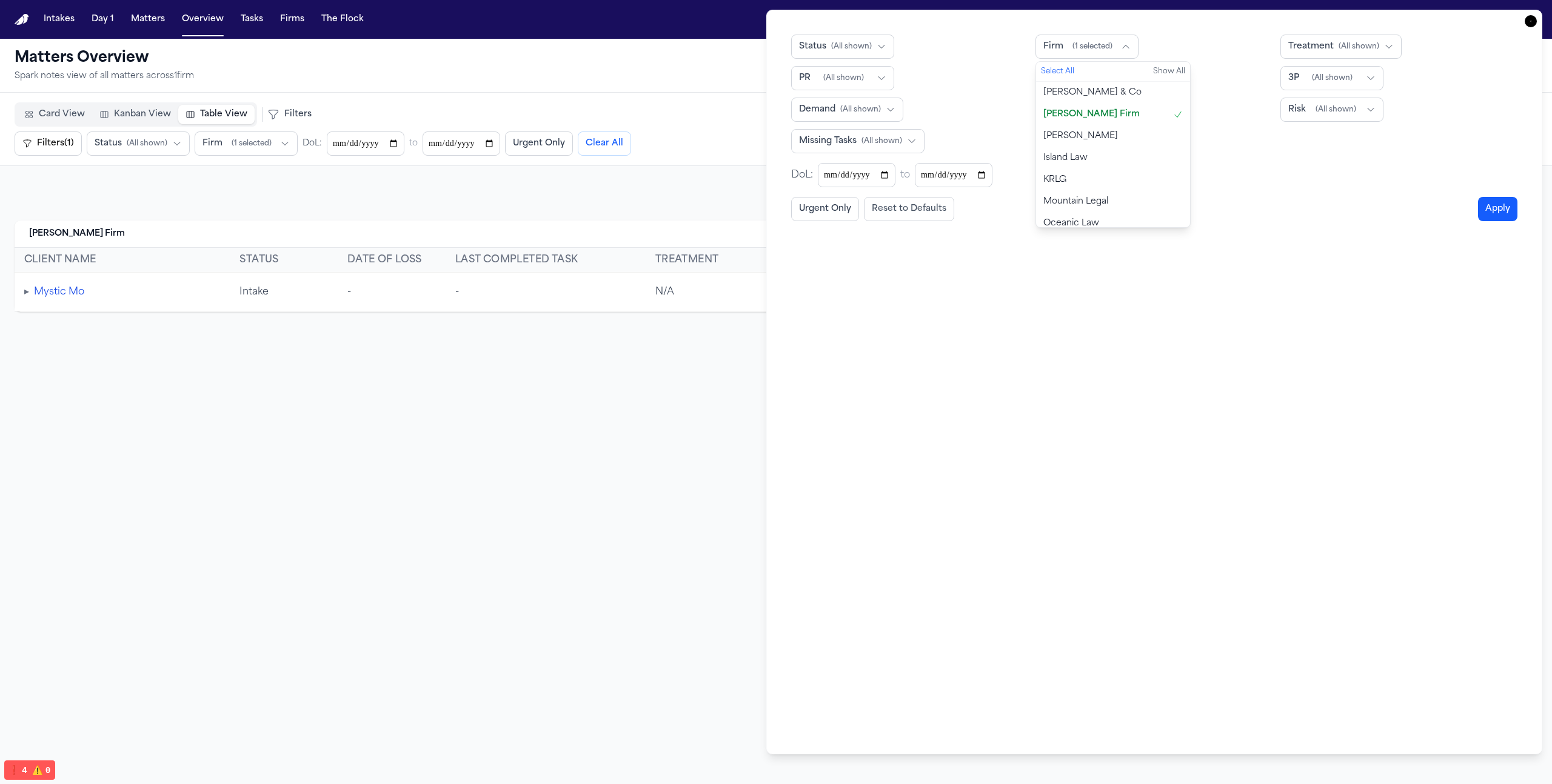
click at [1085, 121] on button "[PERSON_NAME] Firm" at bounding box center [1113, 114] width 154 height 22
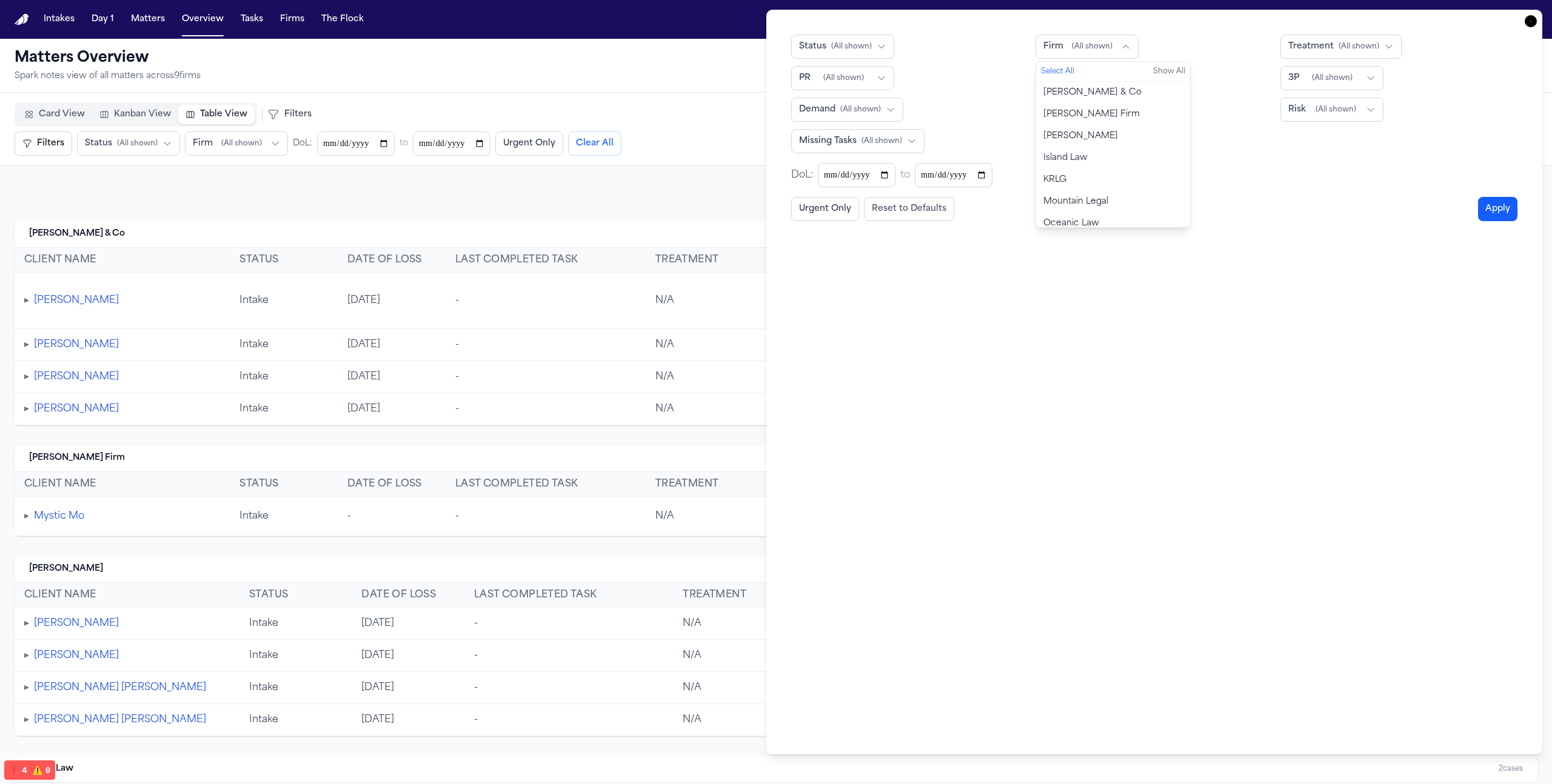
click at [1080, 140] on button "[PERSON_NAME]" at bounding box center [1113, 136] width 154 height 22
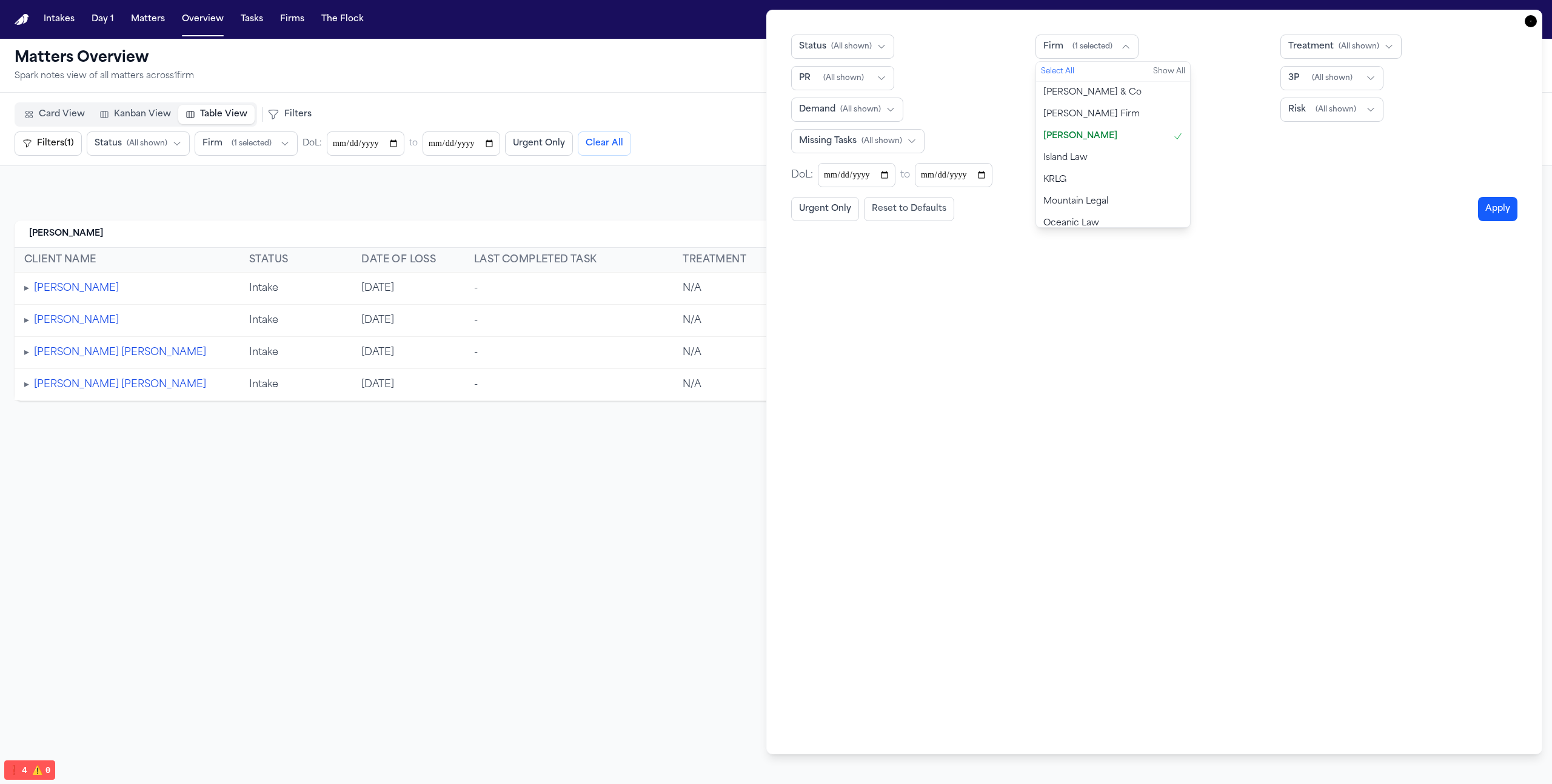
click at [1079, 140] on button "[PERSON_NAME]" at bounding box center [1113, 136] width 154 height 22
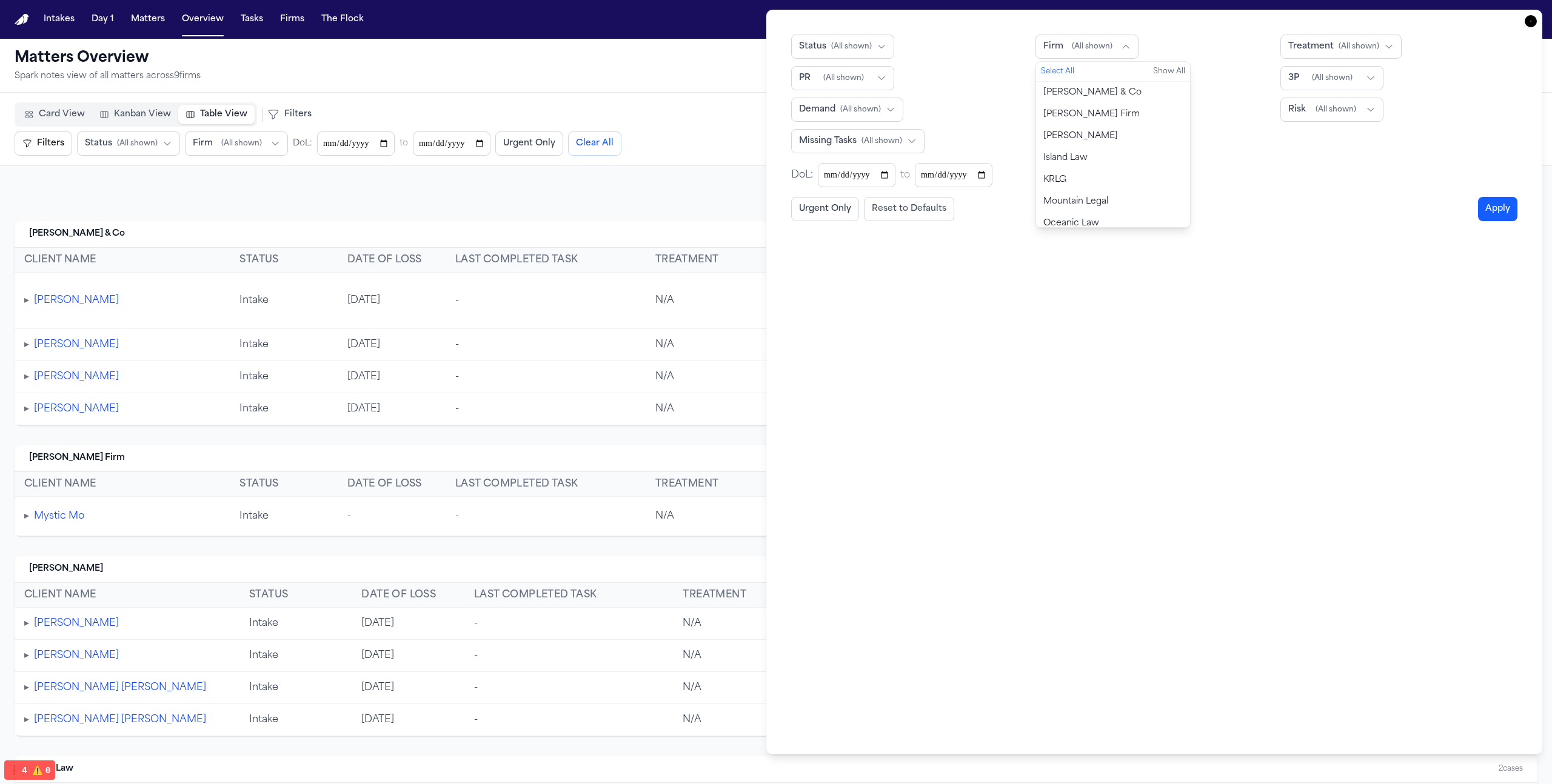
click at [544, 106] on div "Card View Kanban View Table View Filters Filters Urgent Only Filters Status ( A…" at bounding box center [469, 129] width 909 height 53
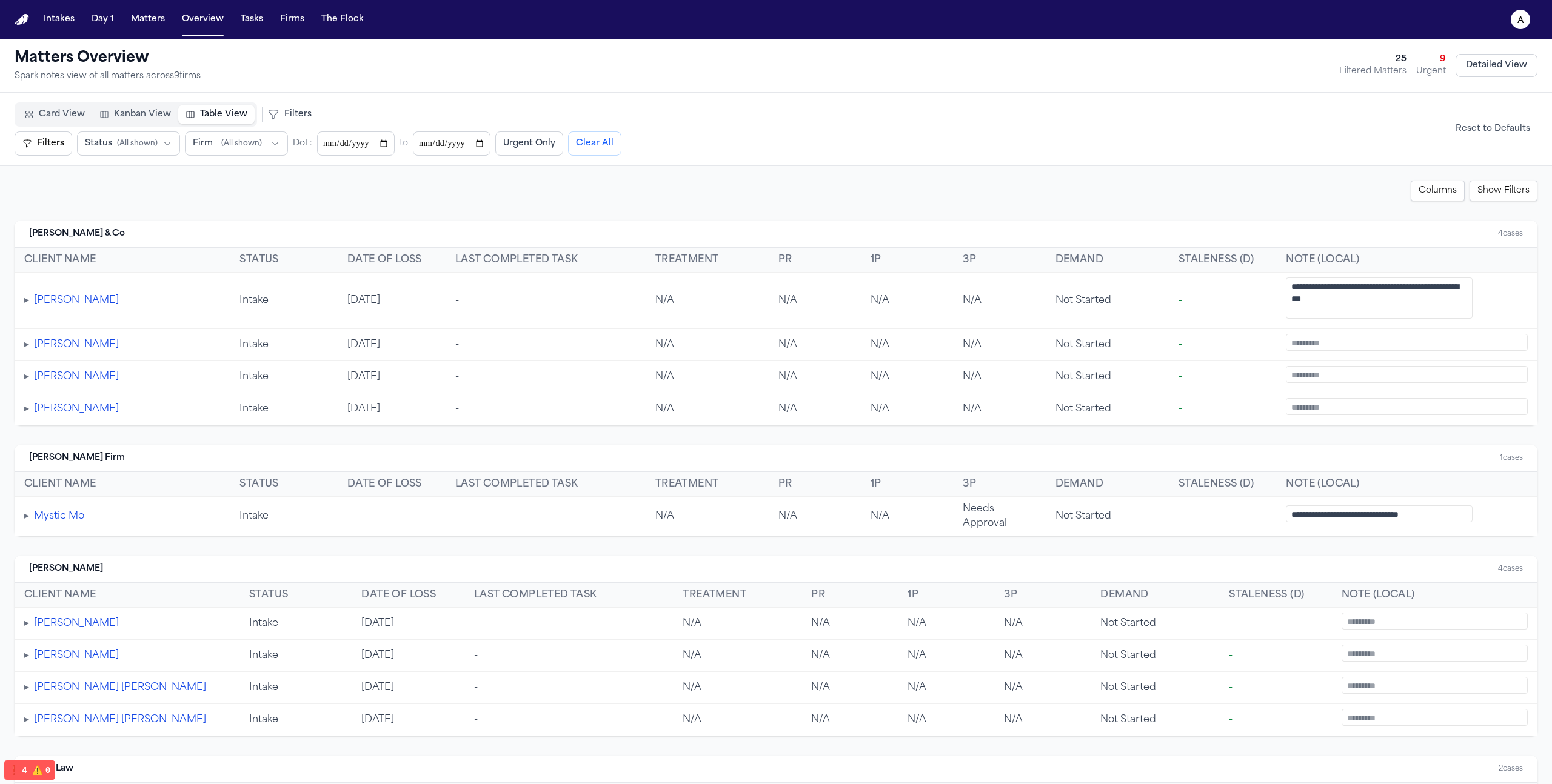
click at [270, 142] on icon "button" at bounding box center [275, 143] width 10 height 10
click at [251, 224] on button "[PERSON_NAME]" at bounding box center [263, 233] width 154 height 22
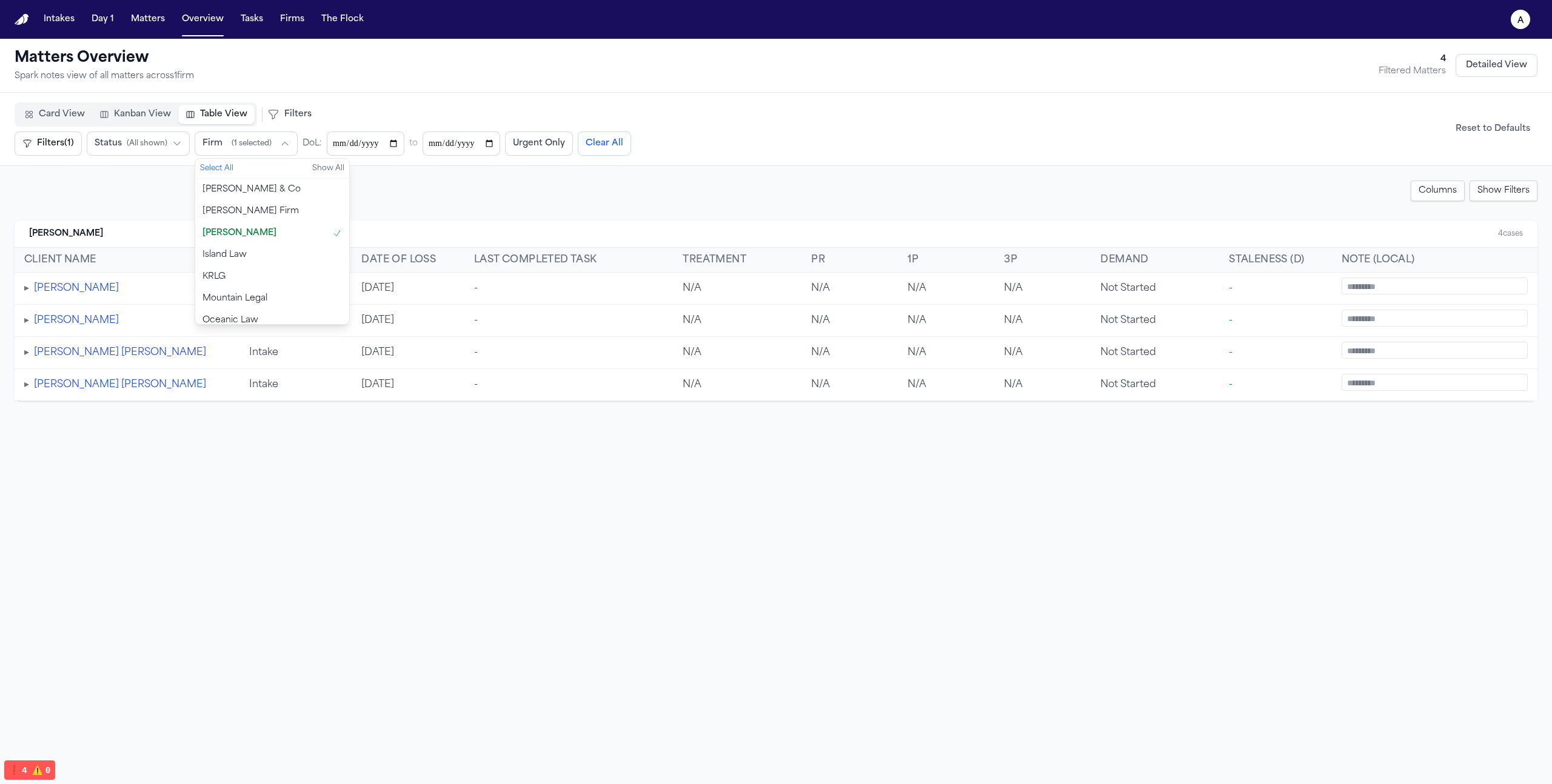
click at [291, 106] on div "Card View Kanban View Table View Filters Filters (1) Urgent Only Filters (1) St…" at bounding box center [474, 129] width 918 height 53
click at [272, 111] on icon at bounding box center [273, 114] width 12 height 12
click at [71, 137] on button "Filters (1)" at bounding box center [48, 144] width 67 height 24
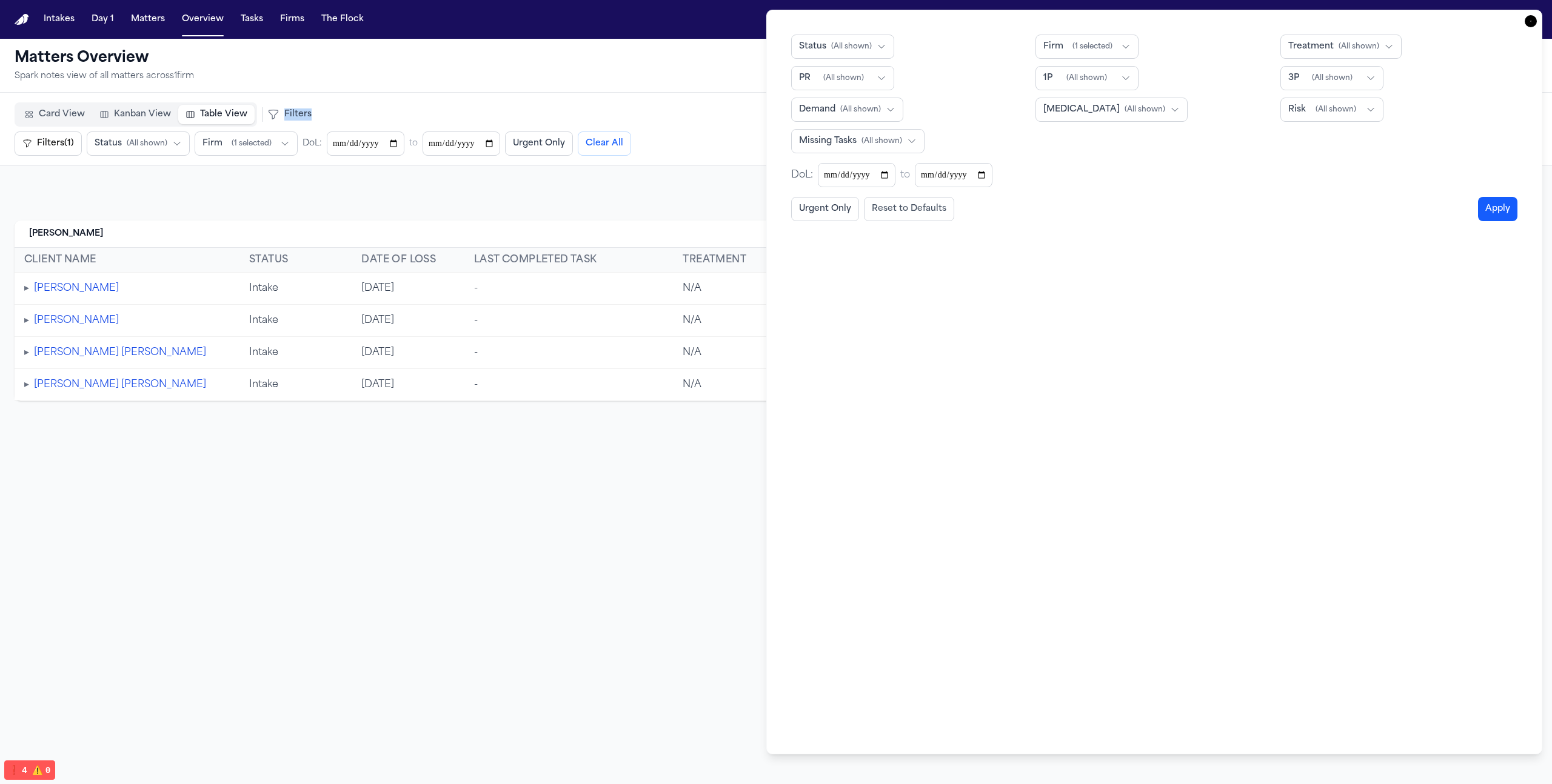
click at [71, 137] on button "Filters (1)" at bounding box center [48, 144] width 67 height 24
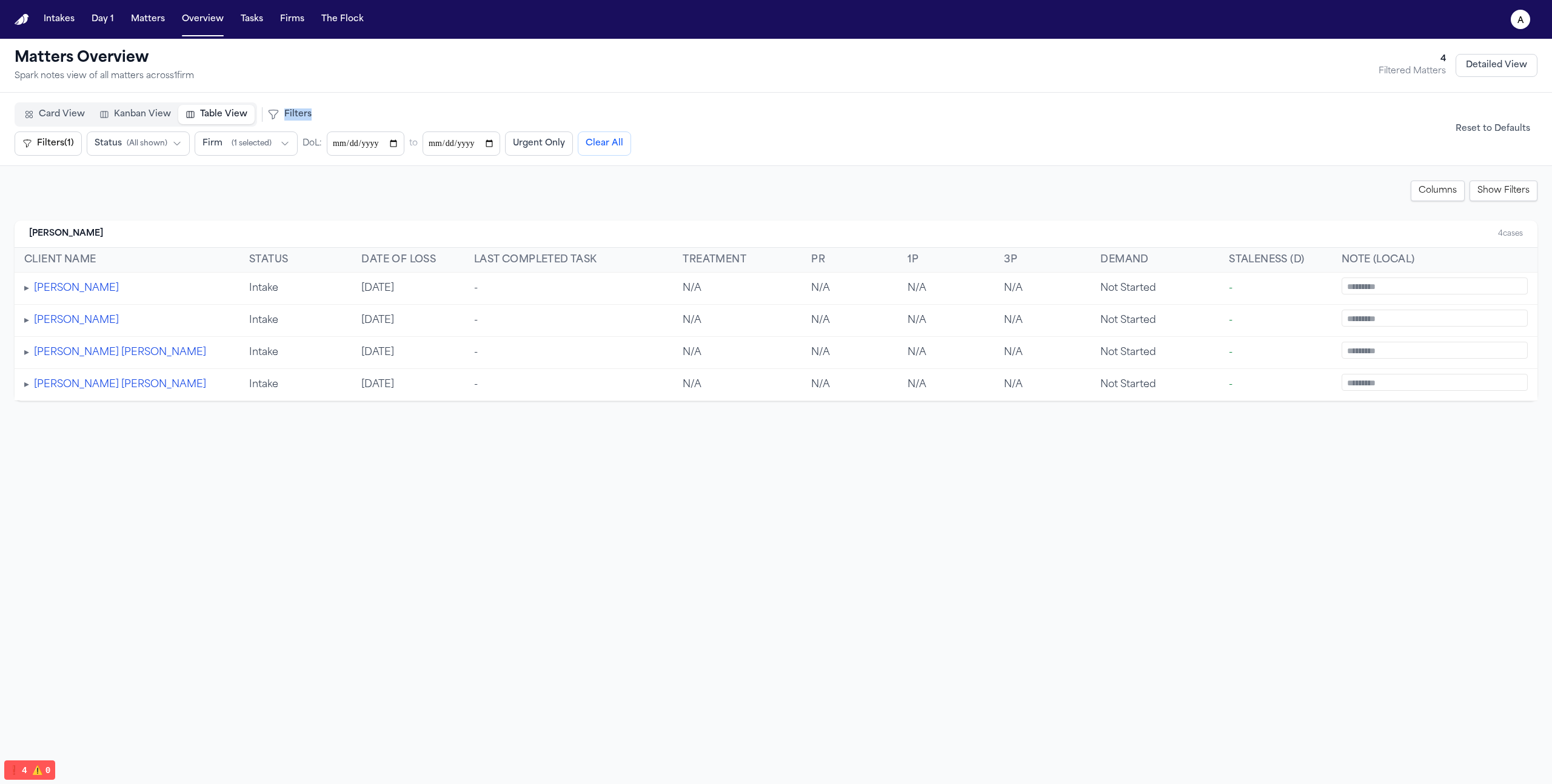
click at [71, 137] on button "Filters (1)" at bounding box center [48, 144] width 67 height 24
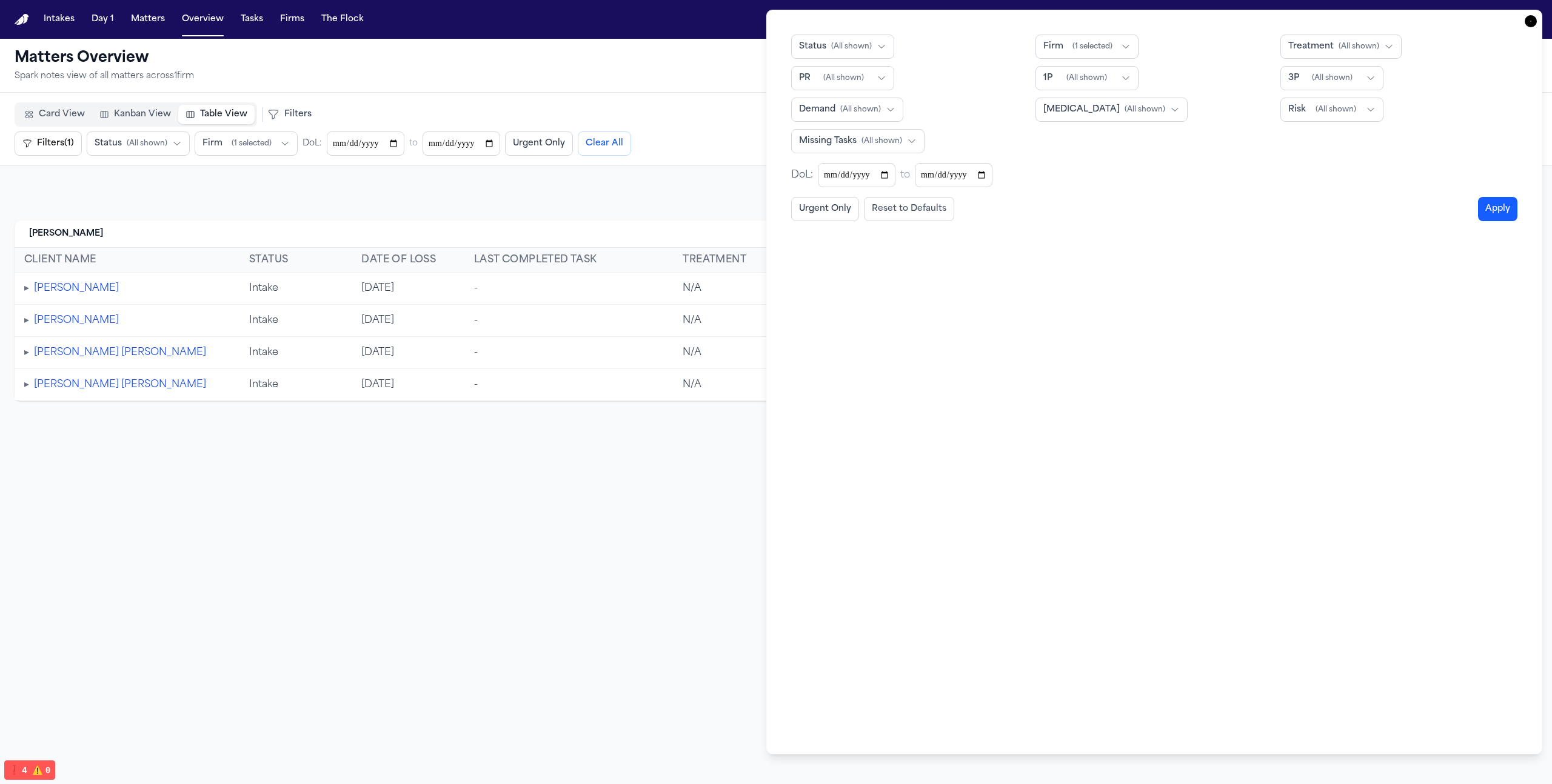
click at [372, 221] on div "Hecht 4 cases" at bounding box center [776, 234] width 1523 height 27
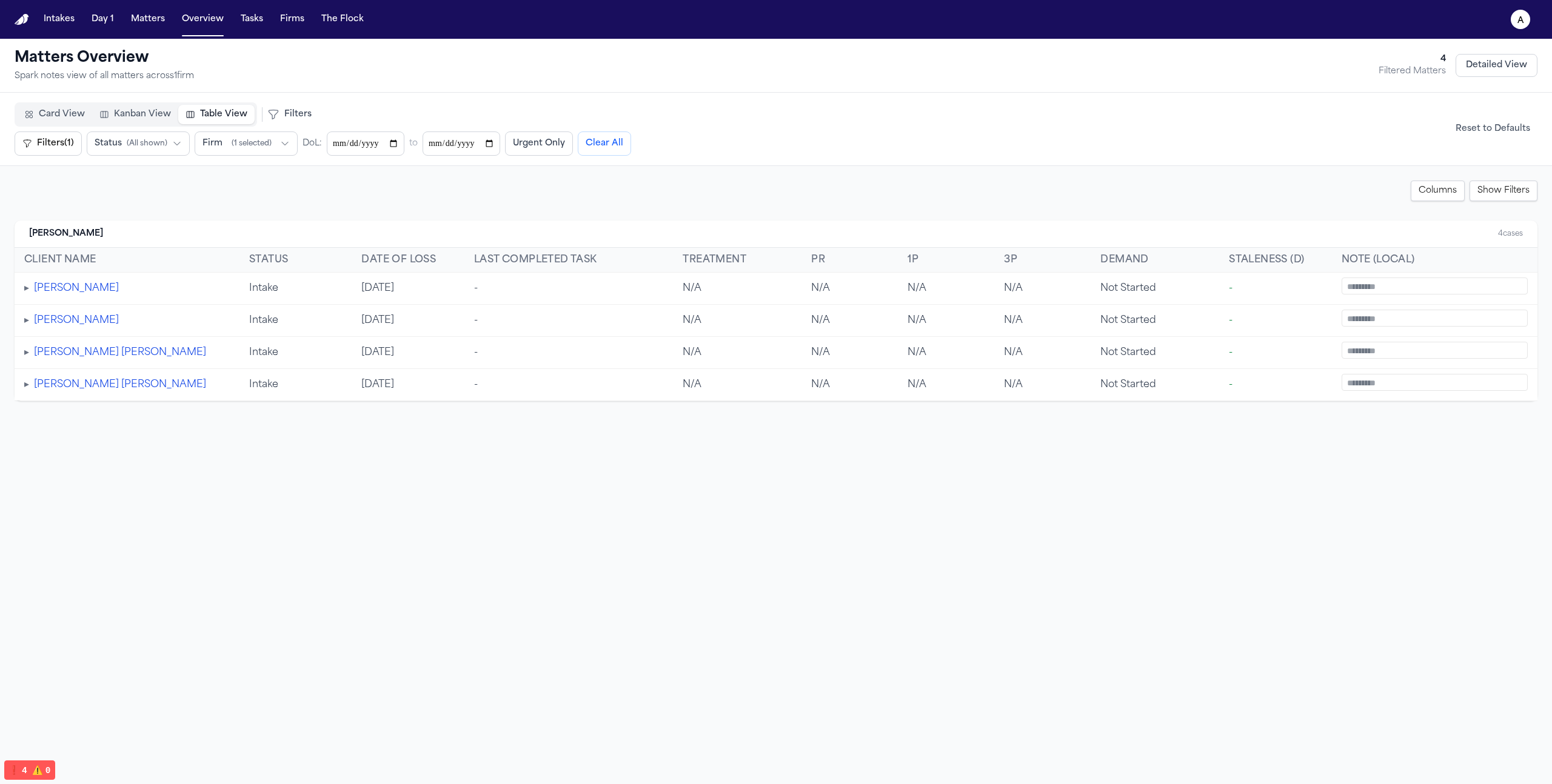
click at [62, 149] on button "Filters (1)" at bounding box center [48, 144] width 67 height 24
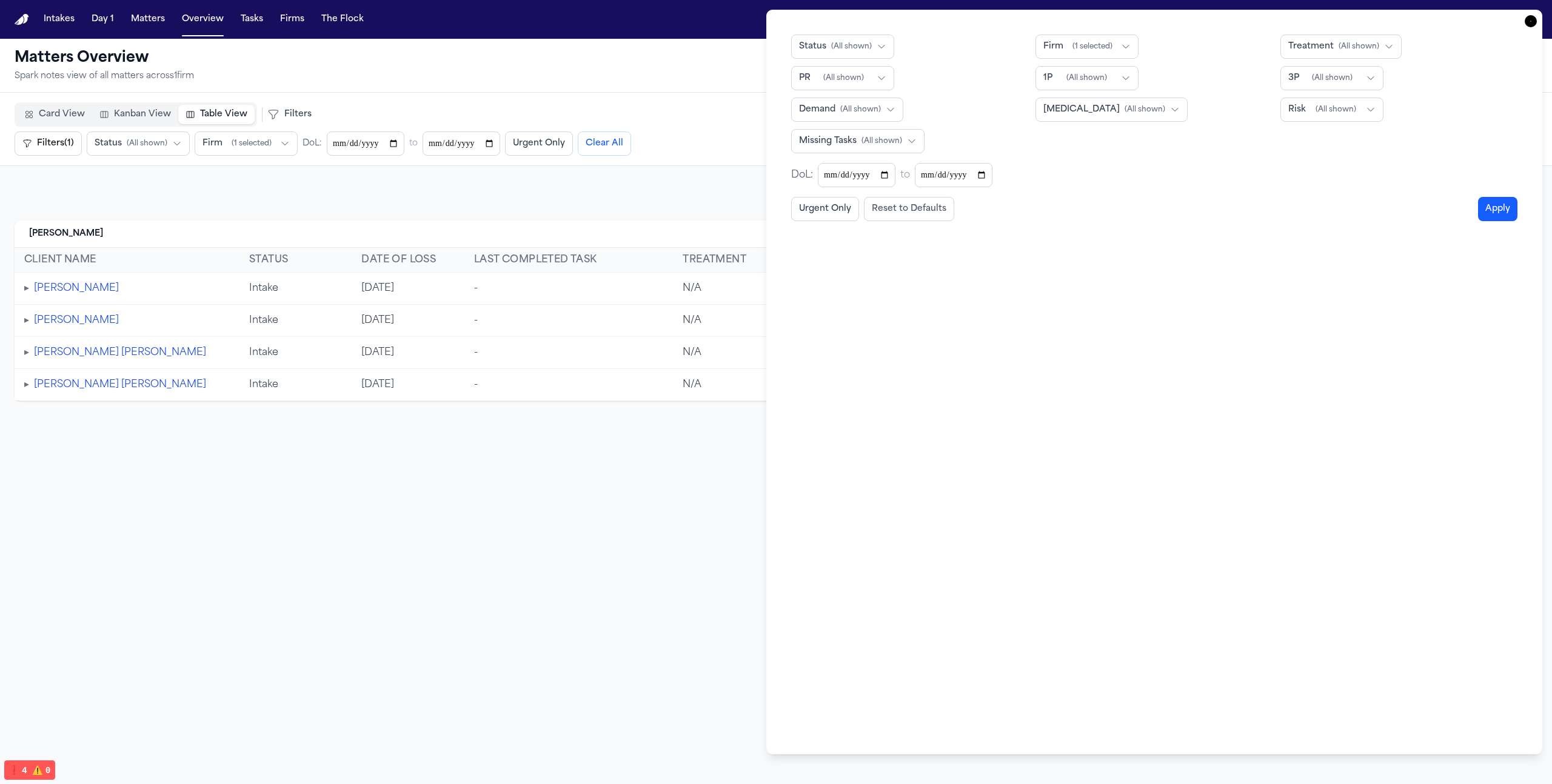
click at [864, 42] on span "( All shown )" at bounding box center [852, 46] width 41 height 10
click at [856, 90] on button "Intake" at bounding box center [869, 93] width 154 height 22
click at [948, 45] on div "Status ( All selected ) Select All Show All Intake" at bounding box center [910, 46] width 237 height 24
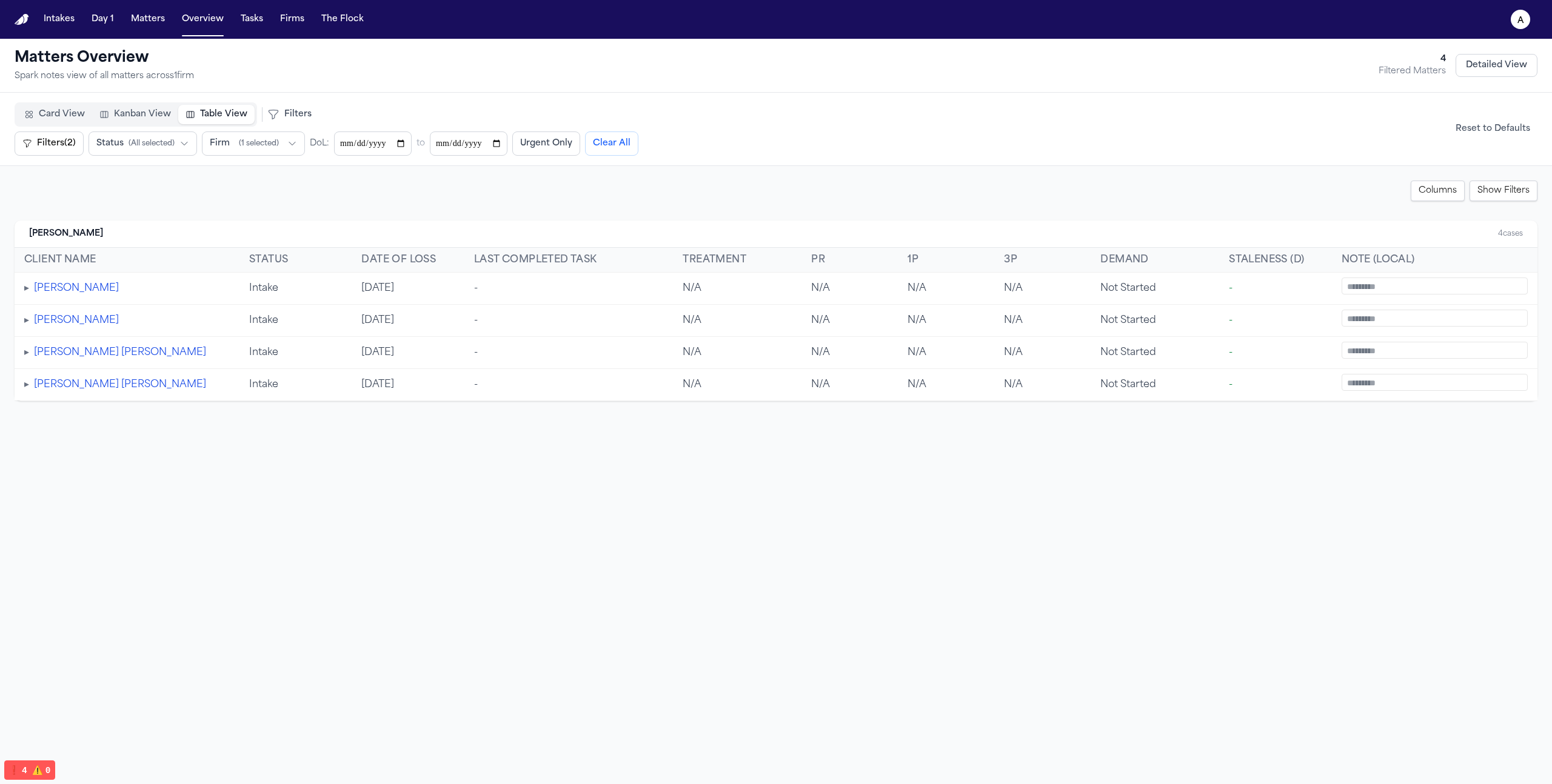
click at [570, 98] on div "Card View Kanban View Table View Filters Filters (2) Urgent Only Filters (2) St…" at bounding box center [776, 129] width 1552 height 73
click at [268, 144] on span "( 1 selected )" at bounding box center [259, 143] width 40 height 10
click at [334, 171] on button "Show All" at bounding box center [335, 168] width 32 height 10
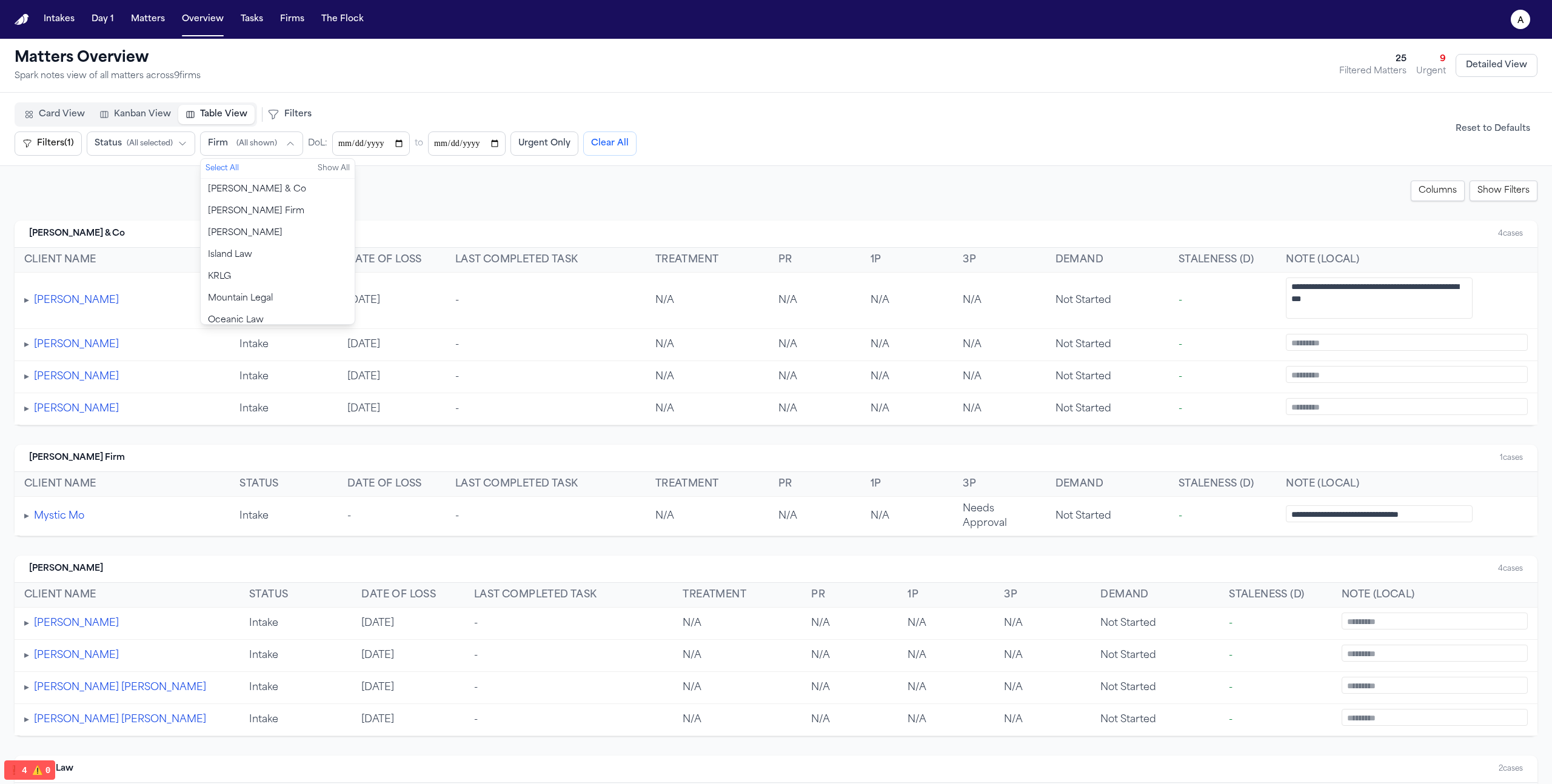
click at [158, 144] on span "( All selected )" at bounding box center [149, 143] width 46 height 10
click at [165, 194] on button "Intake" at bounding box center [164, 189] width 154 height 22
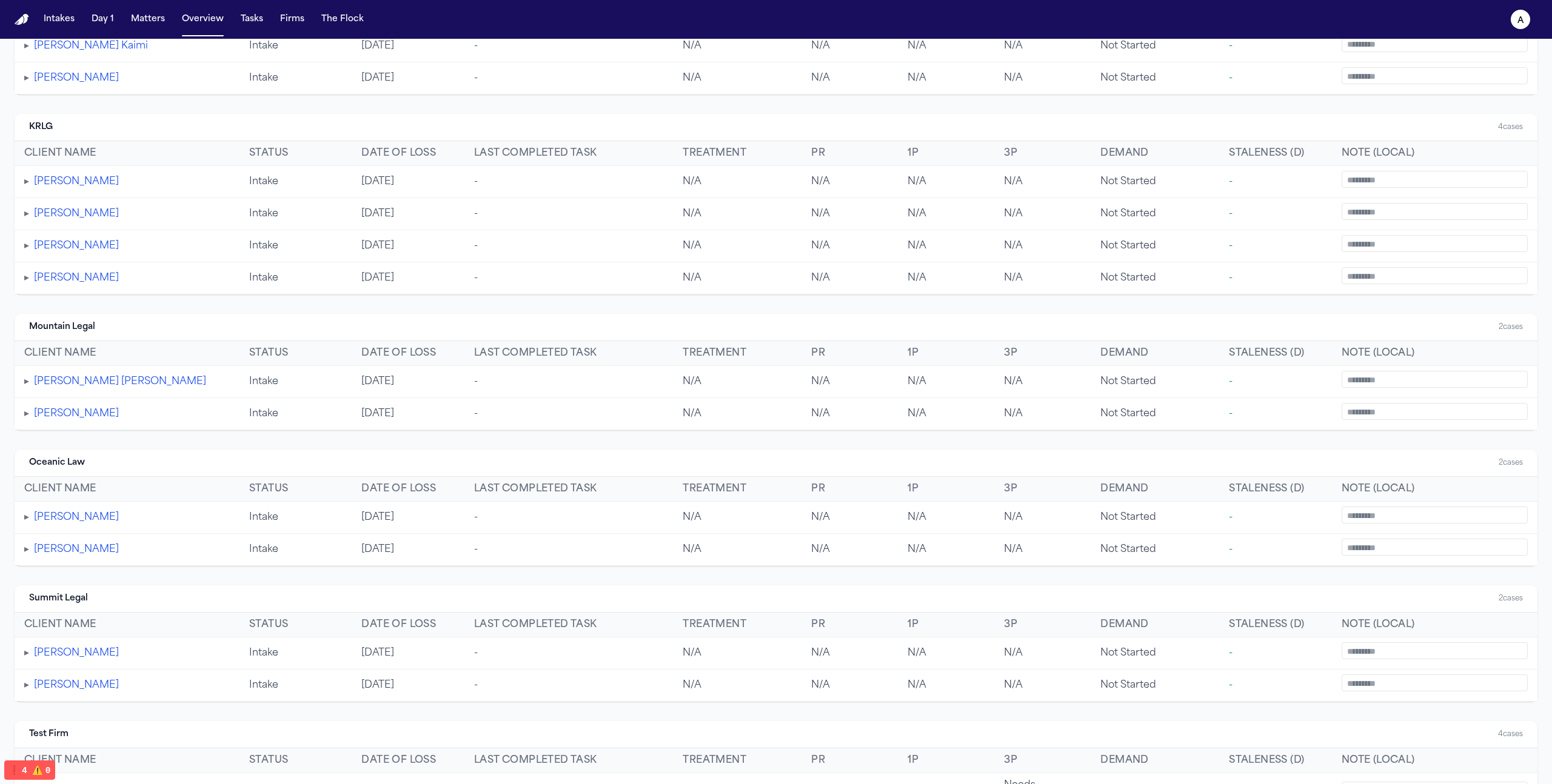
scroll to position [771, 0]
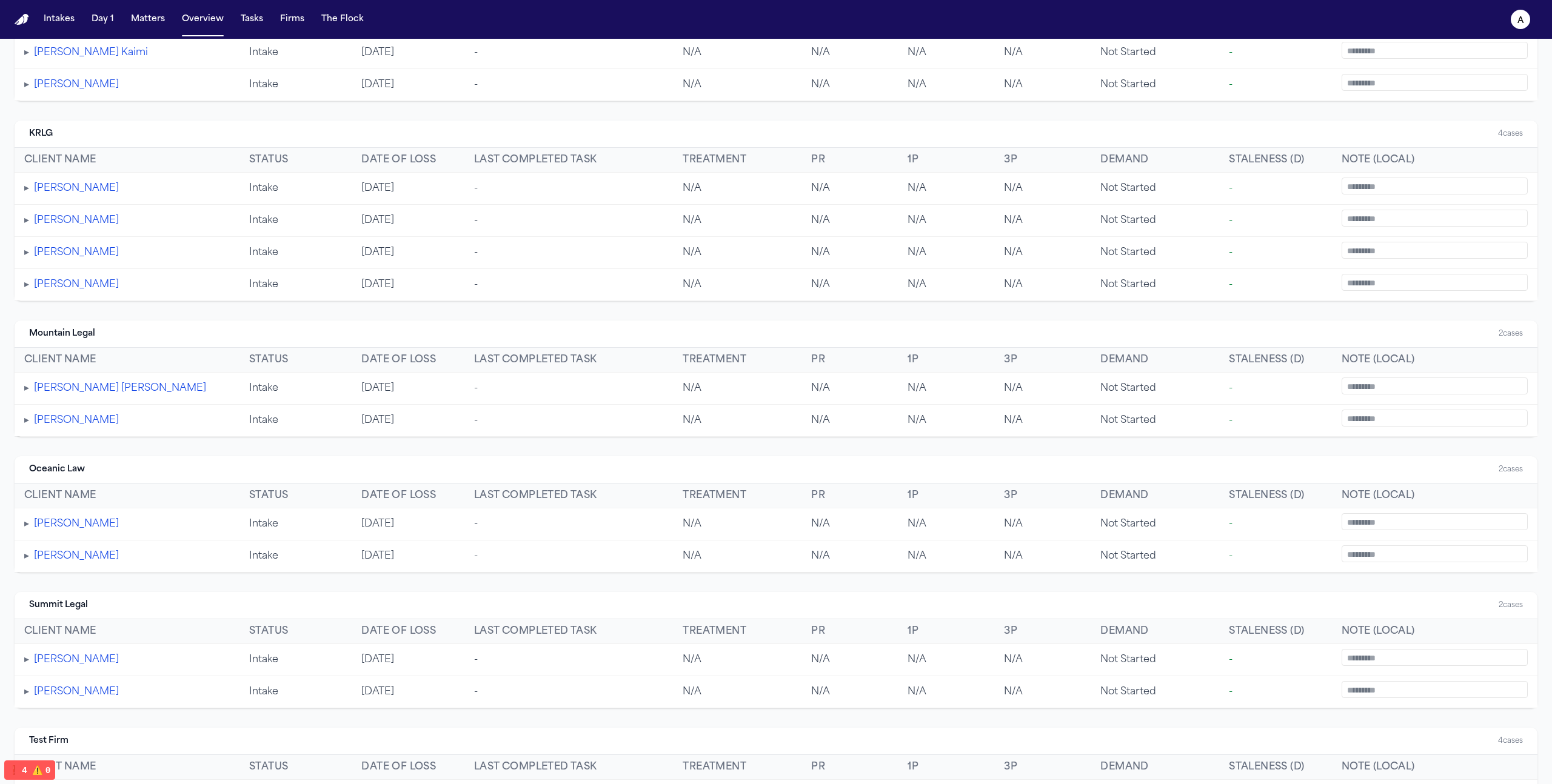
click at [236, 320] on div "Mountain Legal 2 cases" at bounding box center [776, 334] width 1523 height 27
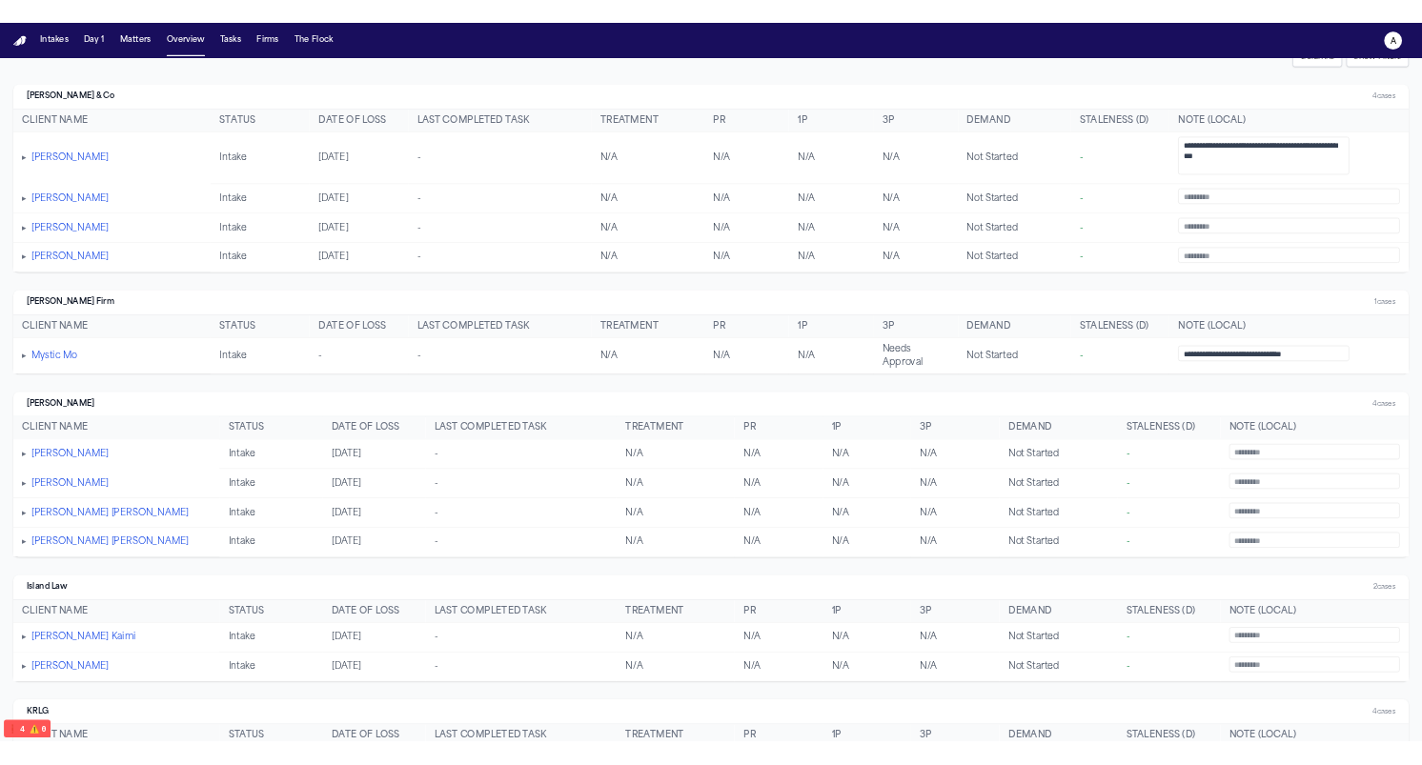
scroll to position [0, 0]
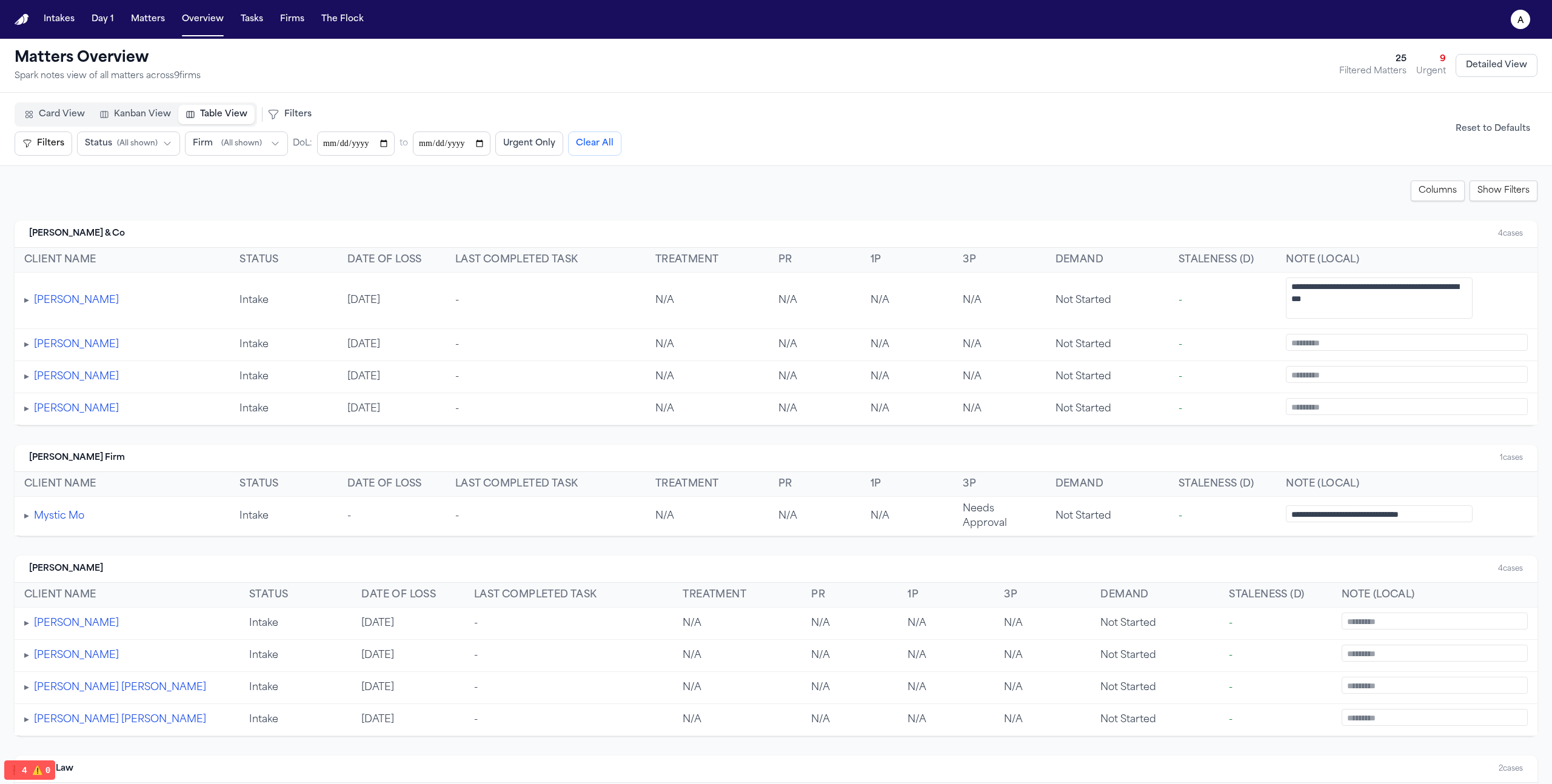
click at [669, 237] on div "Baker & Co 4 cases" at bounding box center [776, 234] width 1523 height 27
